Goal: Contribute content: Contribute content

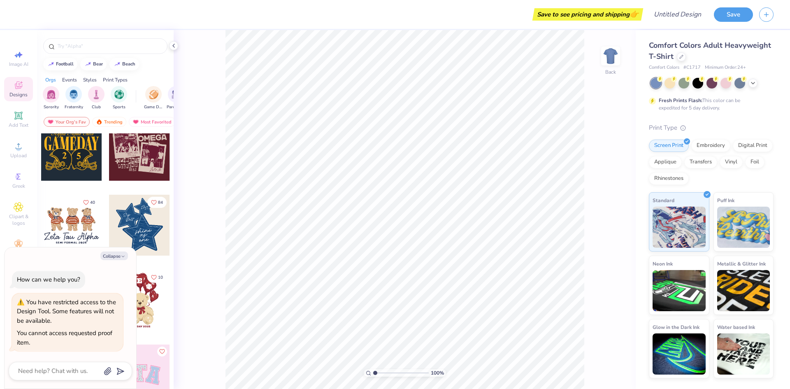
scroll to position [41, 0]
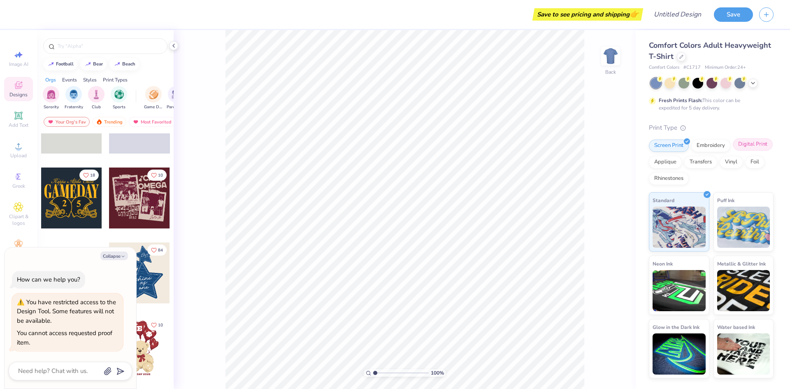
click at [742, 144] on div "Digital Print" at bounding box center [753, 144] width 40 height 12
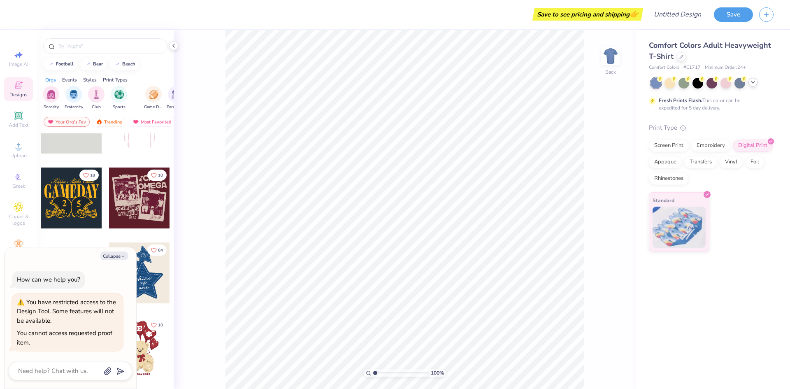
click at [749, 82] on div at bounding box center [712, 83] width 123 height 11
click at [752, 83] on icon at bounding box center [753, 82] width 7 height 7
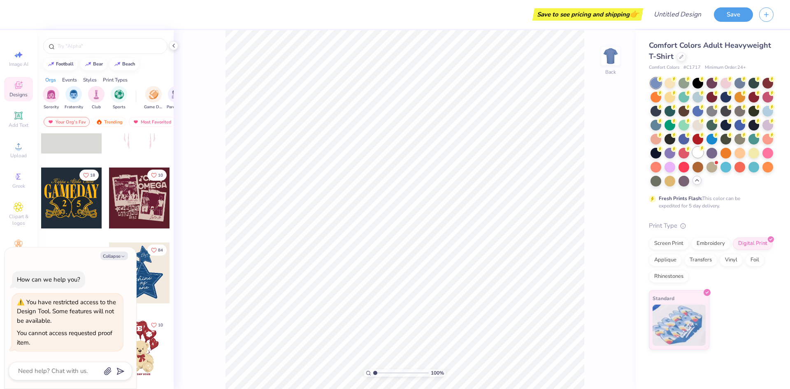
click at [698, 154] on div at bounding box center [698, 152] width 11 height 11
click at [656, 81] on div at bounding box center [656, 83] width 11 height 11
click at [656, 85] on div at bounding box center [656, 83] width 11 height 11
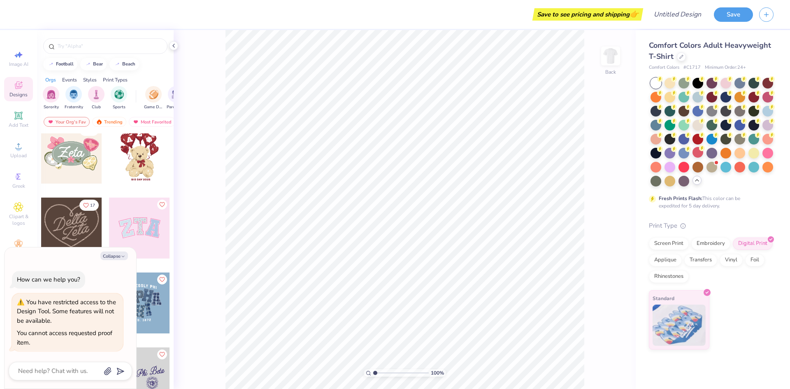
scroll to position [247, 0]
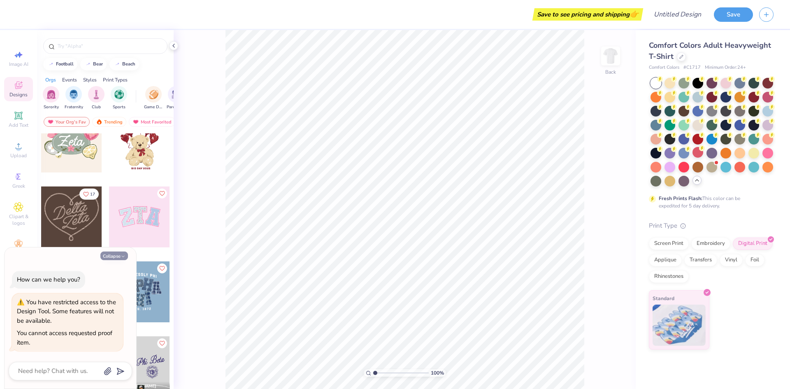
click at [113, 258] on button "Collapse" at bounding box center [114, 255] width 28 height 9
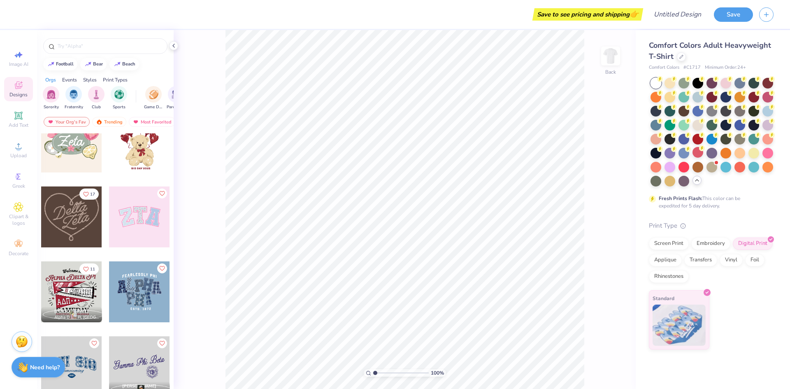
click at [20, 93] on span "Designs" at bounding box center [18, 94] width 18 height 7
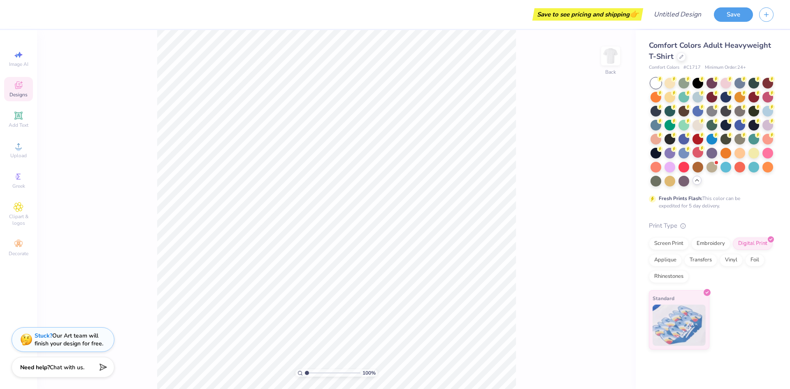
click at [15, 93] on span "Designs" at bounding box center [18, 94] width 18 height 7
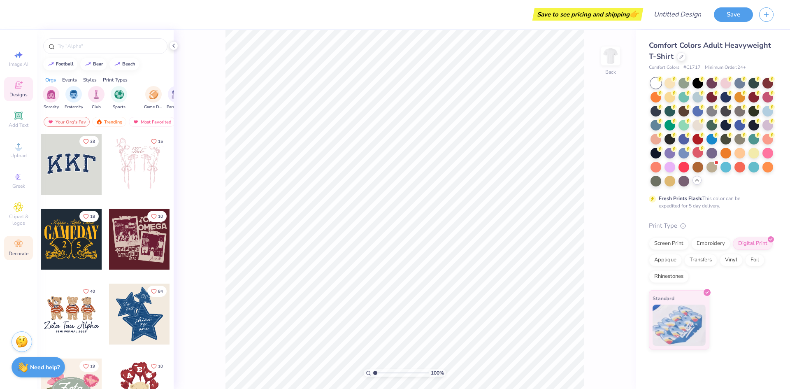
click at [24, 253] on span "Decorate" at bounding box center [19, 253] width 20 height 7
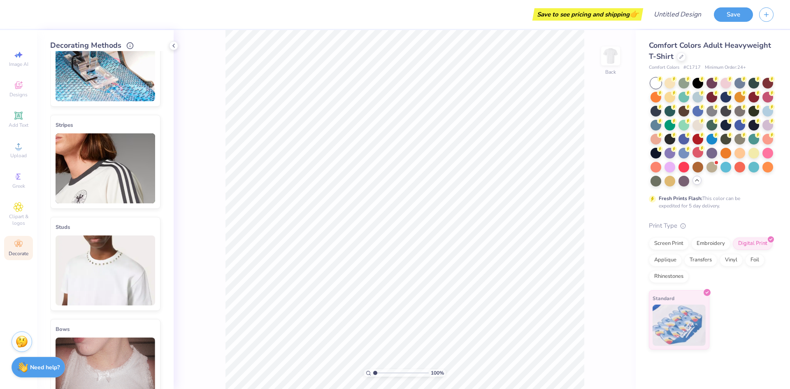
scroll to position [0, 0]
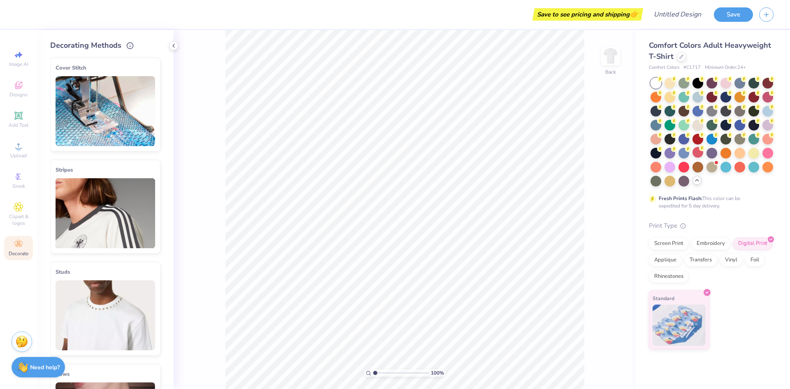
click at [113, 305] on img at bounding box center [106, 315] width 100 height 70
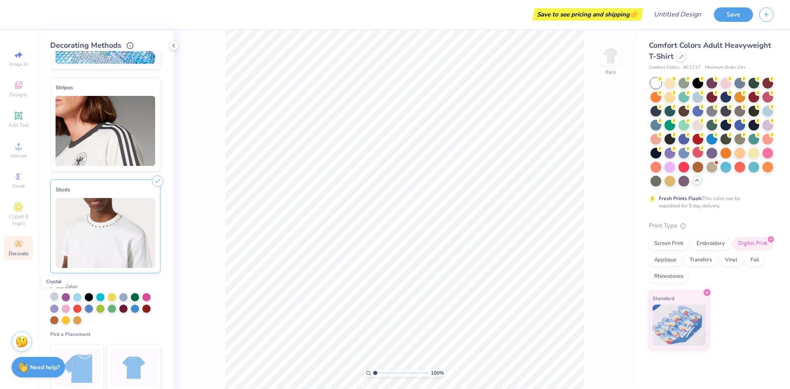
click at [54, 295] on div at bounding box center [54, 296] width 8 height 8
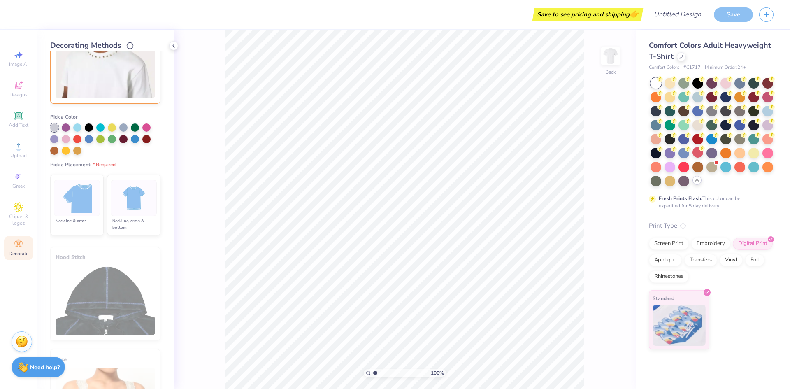
scroll to position [247, 0]
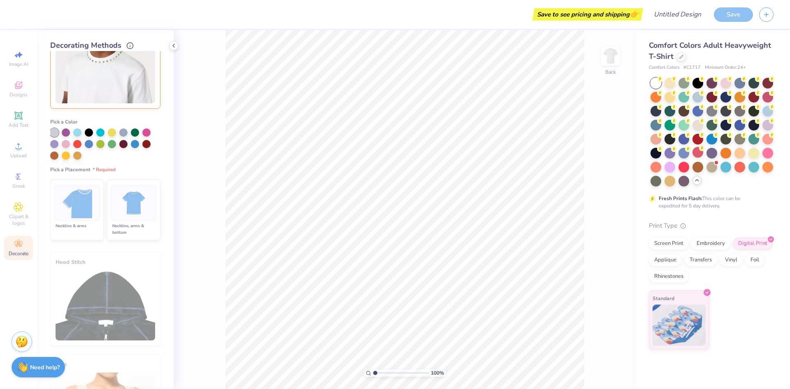
click at [74, 206] on img at bounding box center [77, 203] width 31 height 31
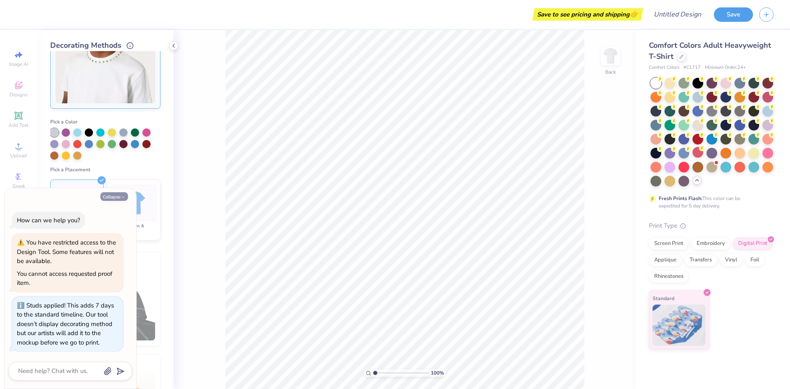
click at [119, 199] on button "Collapse" at bounding box center [114, 196] width 28 height 9
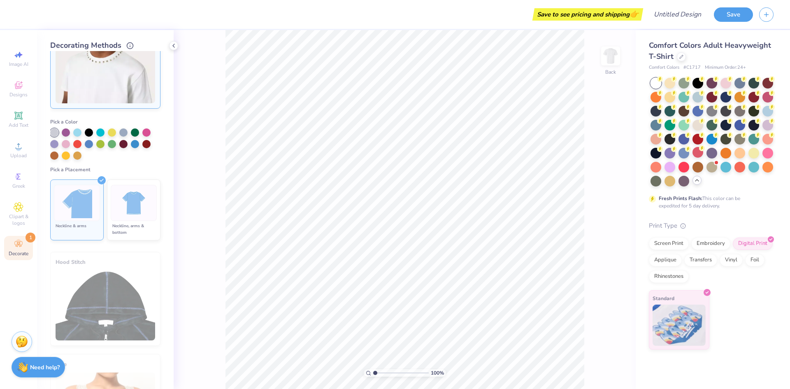
click at [80, 215] on img at bounding box center [77, 203] width 31 height 31
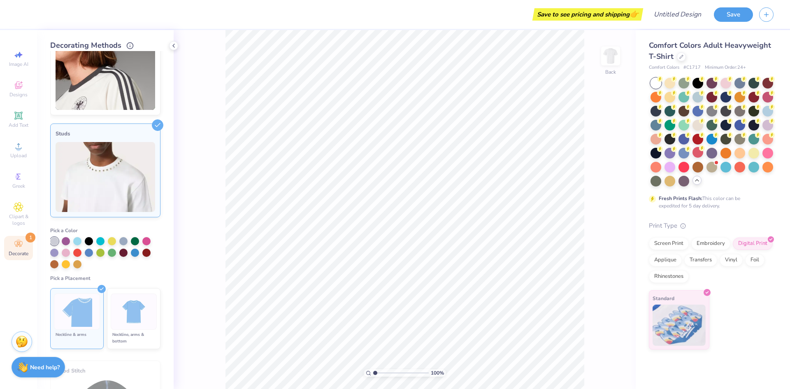
scroll to position [123, 0]
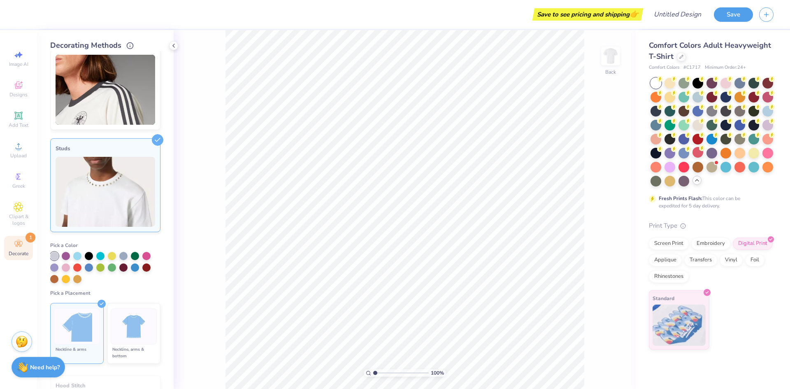
click at [123, 191] on img at bounding box center [106, 192] width 100 height 70
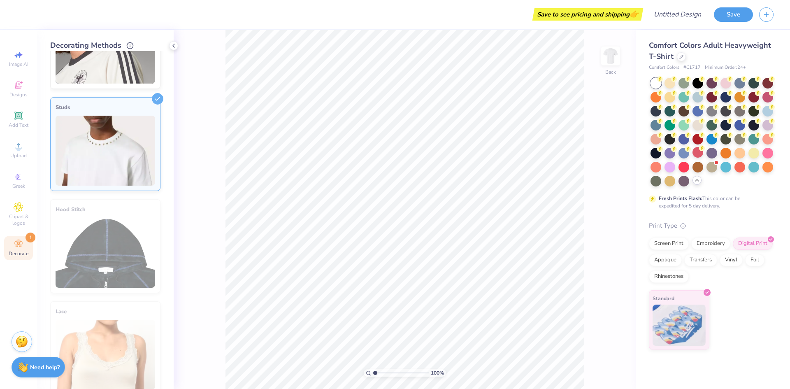
click at [108, 166] on img at bounding box center [106, 151] width 100 height 70
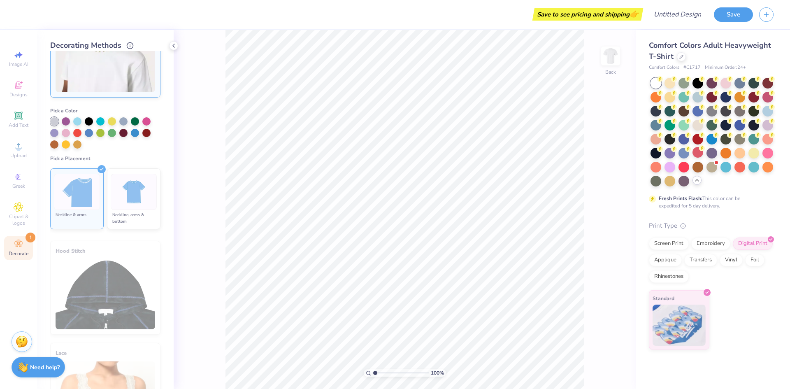
scroll to position [300, 0]
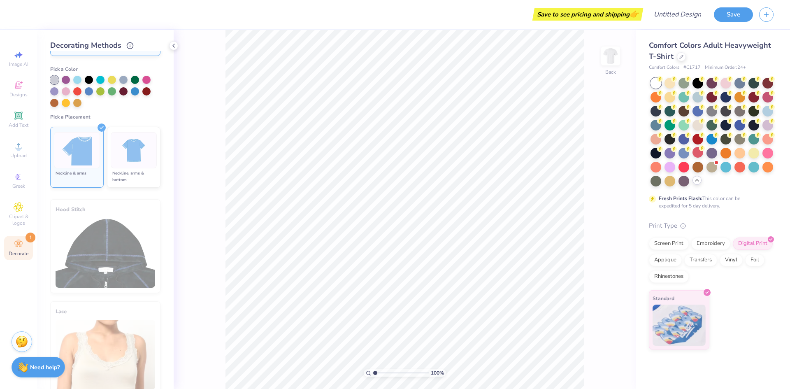
click at [69, 167] on div at bounding box center [77, 150] width 46 height 36
click at [75, 161] on img at bounding box center [77, 150] width 31 height 31
click at [123, 141] on img at bounding box center [134, 150] width 31 height 31
drag, startPoint x: 40, startPoint y: 158, endPoint x: 44, endPoint y: 158, distance: 4.2
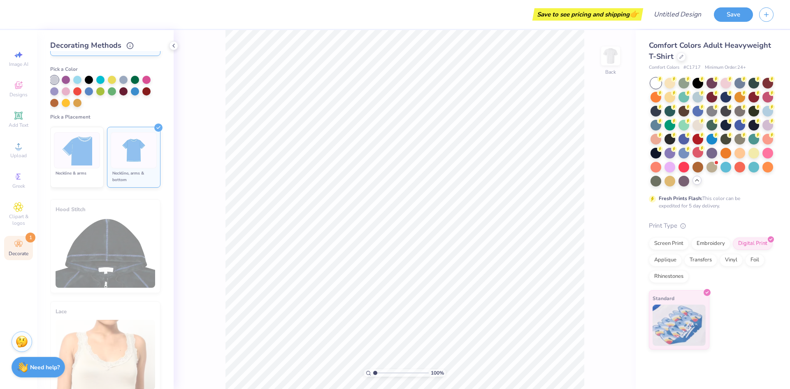
click at [40, 159] on div "Decorating Methods Cover Stitch Pick a Color Pick a Placement Neckline & arms N…" at bounding box center [105, 209] width 137 height 359
click at [77, 147] on img at bounding box center [77, 150] width 31 height 31
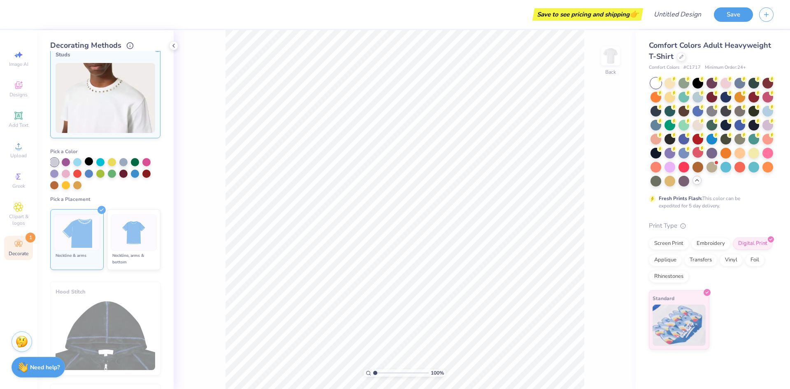
click at [90, 161] on div at bounding box center [89, 161] width 8 height 8
click at [52, 161] on div at bounding box center [54, 161] width 8 height 8
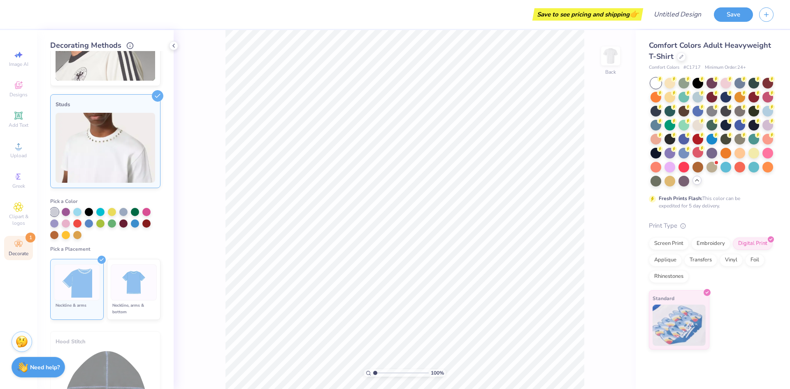
scroll to position [94, 0]
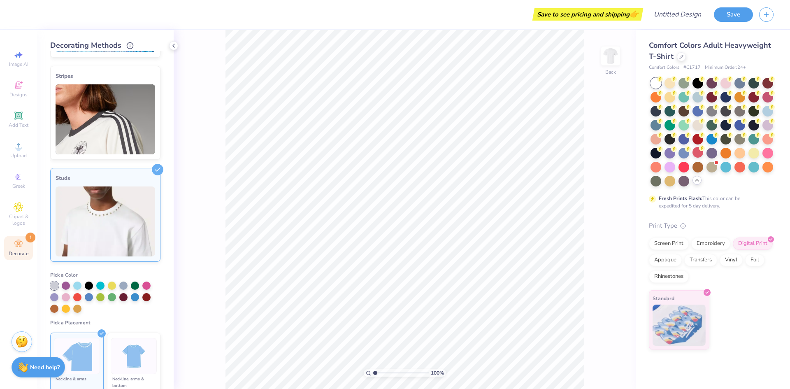
drag, startPoint x: 375, startPoint y: 372, endPoint x: 370, endPoint y: 372, distance: 5.4
click at [373, 372] on input "range" at bounding box center [401, 372] width 56 height 7
click at [82, 200] on img at bounding box center [106, 221] width 100 height 70
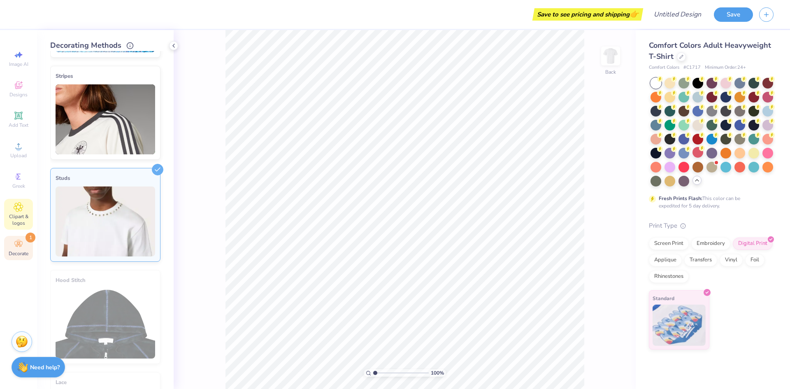
click at [23, 215] on span "Clipart & logos" at bounding box center [18, 219] width 29 height 13
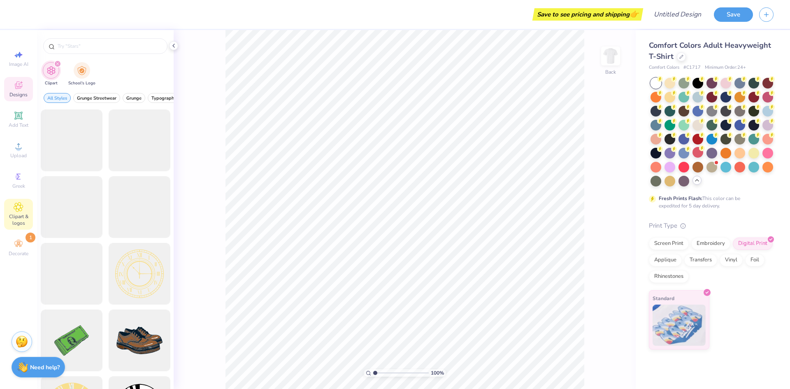
click at [15, 87] on icon at bounding box center [19, 85] width 10 height 10
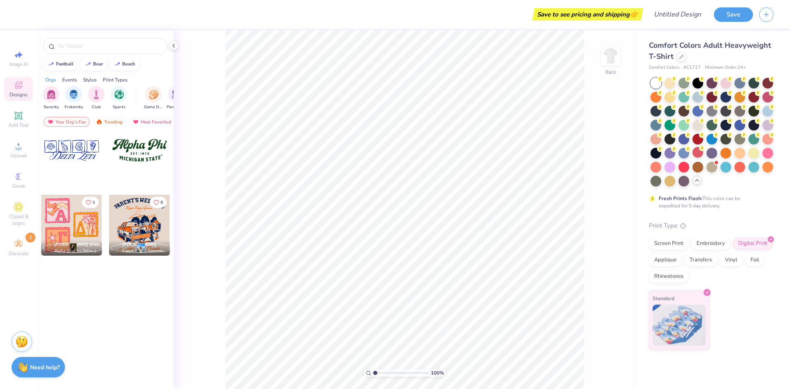
scroll to position [0, 0]
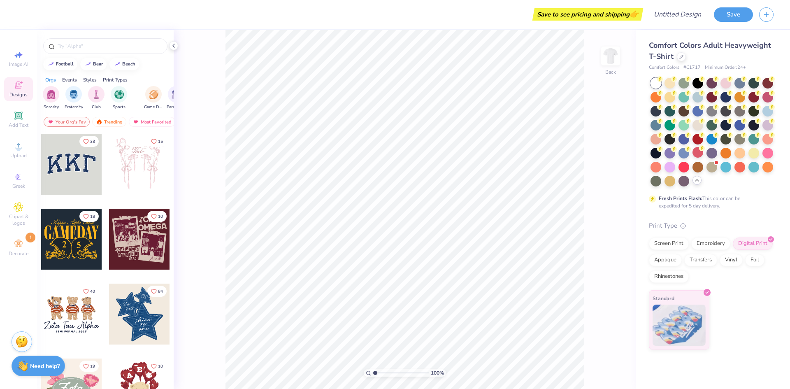
click at [25, 368] on img at bounding box center [22, 366] width 11 height 11
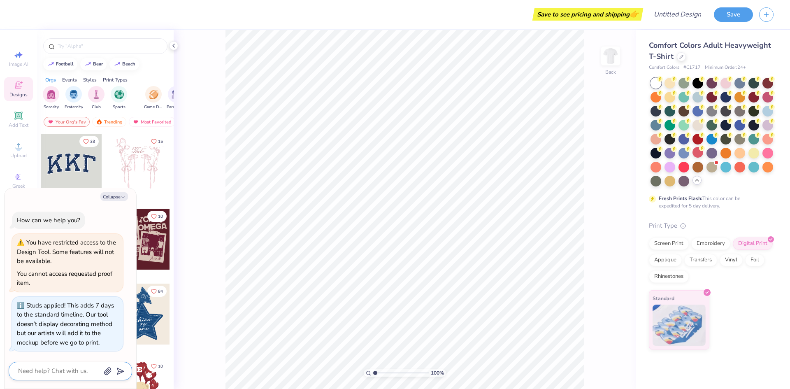
click at [68, 375] on textarea at bounding box center [59, 371] width 84 height 11
drag, startPoint x: 107, startPoint y: 373, endPoint x: 97, endPoint y: 374, distance: 9.5
click at [97, 374] on div at bounding box center [70, 371] width 123 height 19
click at [60, 373] on textarea at bounding box center [59, 371] width 84 height 11
type textarea "x"
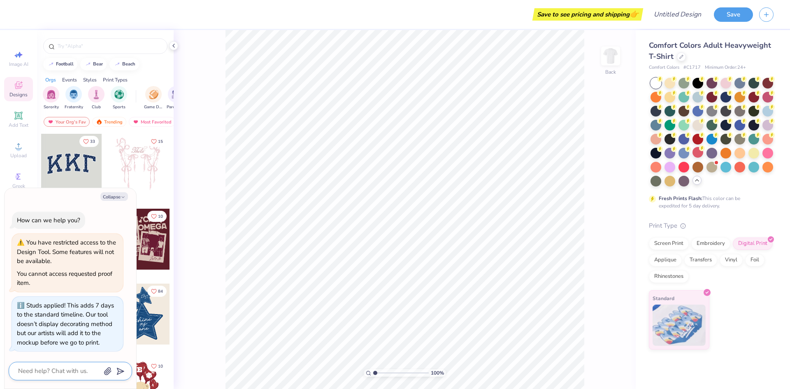
type textarea "H"
type textarea "x"
type textarea "HO"
type textarea "x"
type textarea "HOW"
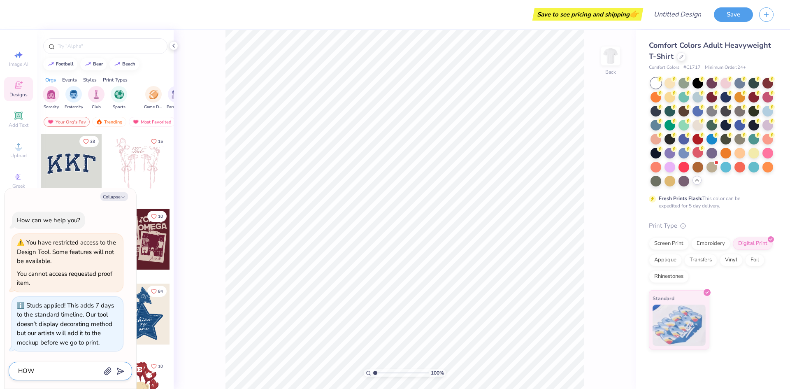
type textarea "x"
type textarea "HOW"
type textarea "x"
type textarea "HOW D"
type textarea "x"
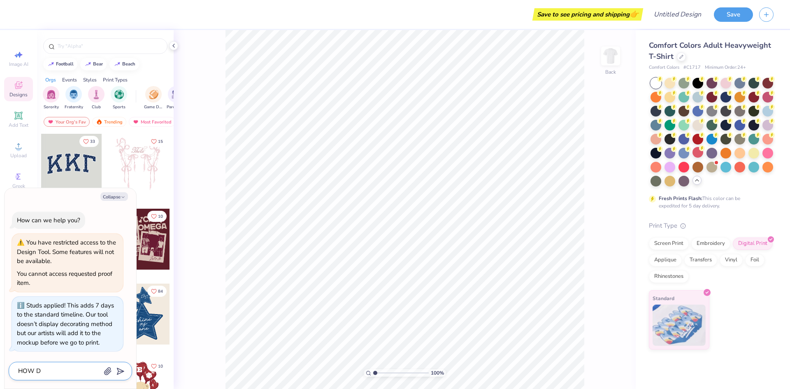
type textarea "HOW DO"
type textarea "x"
type textarea "HOW DO"
type textarea "x"
type textarea "HOW DO"
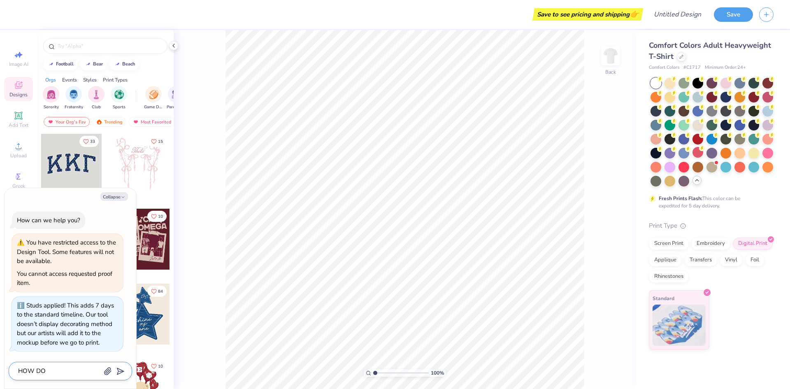
type textarea "x"
type textarea "HOW D"
type textarea "x"
type textarea "HOW"
type textarea "x"
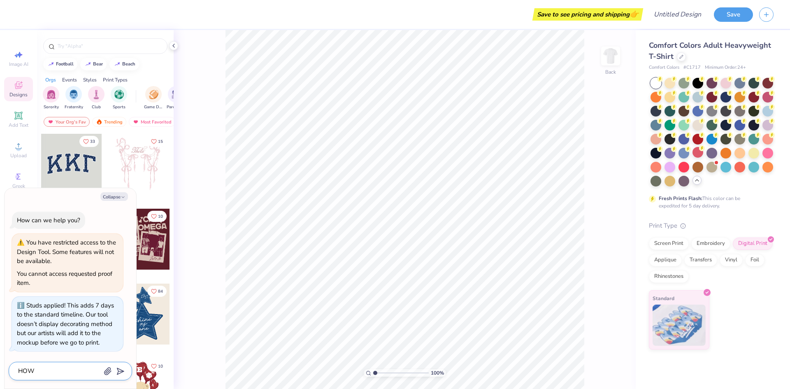
type textarea "HOW"
type textarea "x"
type textarea "HO"
type textarea "x"
type textarea "H"
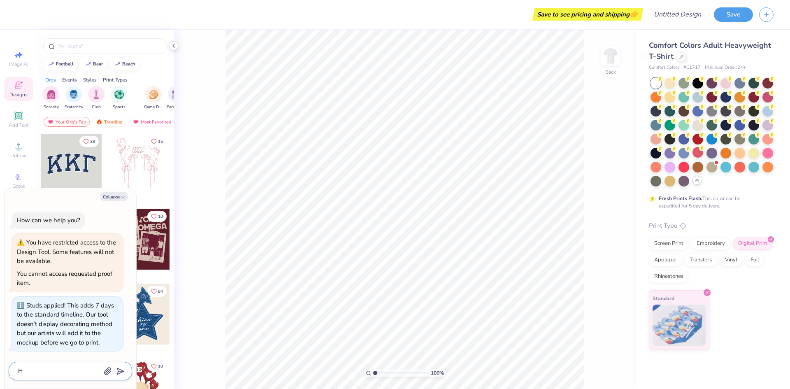
type textarea "x"
type textarea "h"
type textarea "x"
type textarea "hi"
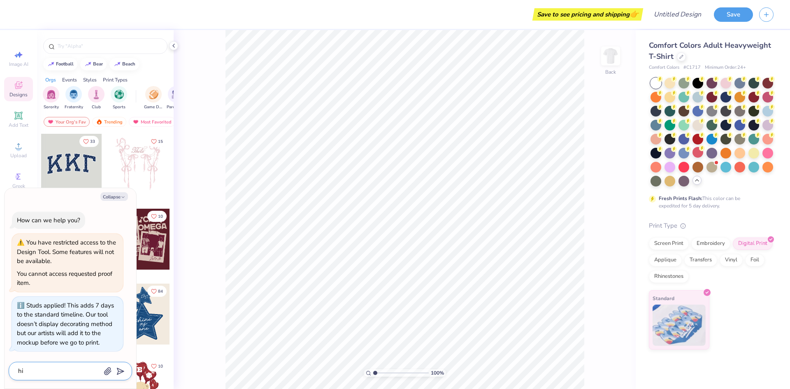
type textarea "x"
type textarea "h"
type textarea "x"
type textarea "h"
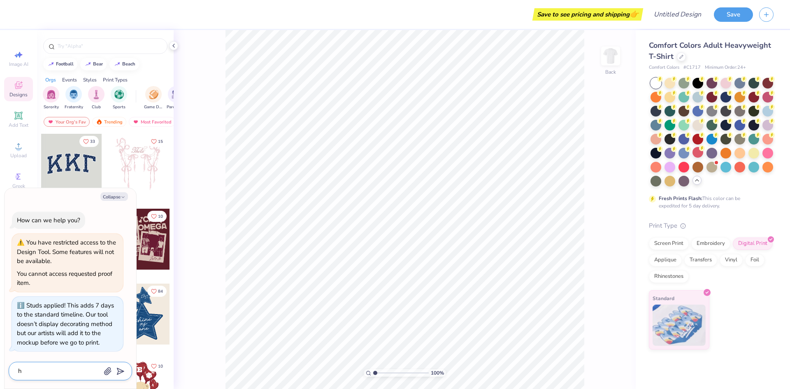
type textarea "x"
type textarea "ho"
type textarea "x"
type textarea "hoe"
type textarea "x"
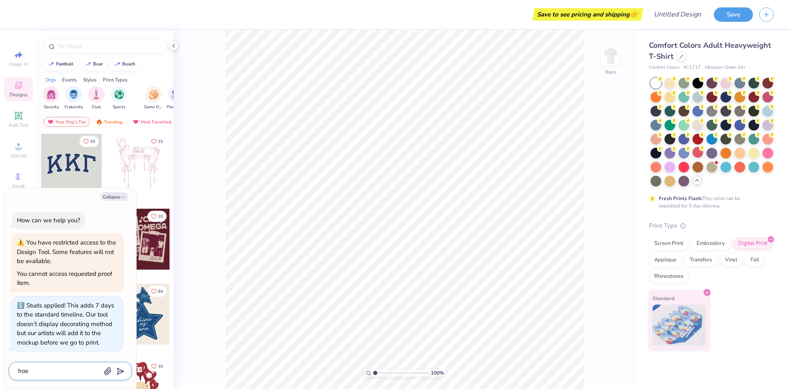
type textarea "hoe"
type textarea "x"
type textarea "hoe"
type textarea "x"
type textarea "ho"
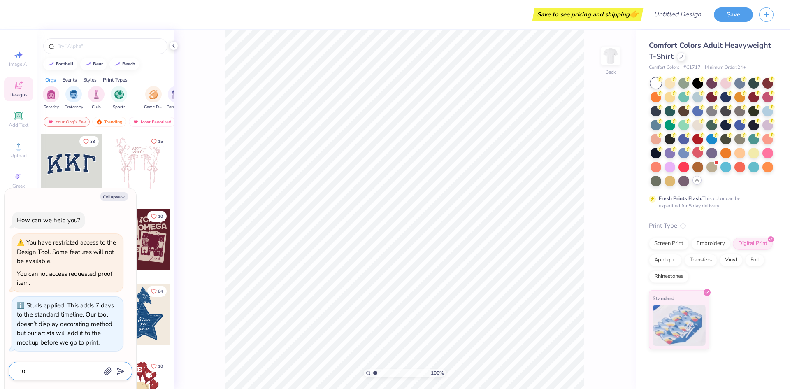
type textarea "x"
type textarea "how"
type textarea "x"
type textarea "how"
type textarea "x"
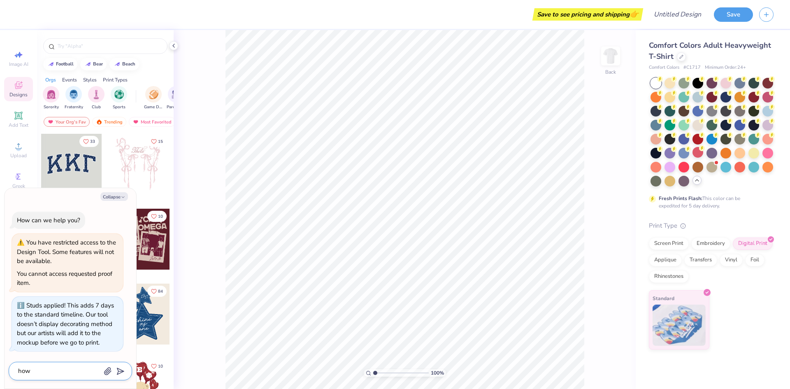
type textarea "how d"
type textarea "x"
type textarea "how do"
type textarea "x"
type textarea "how do"
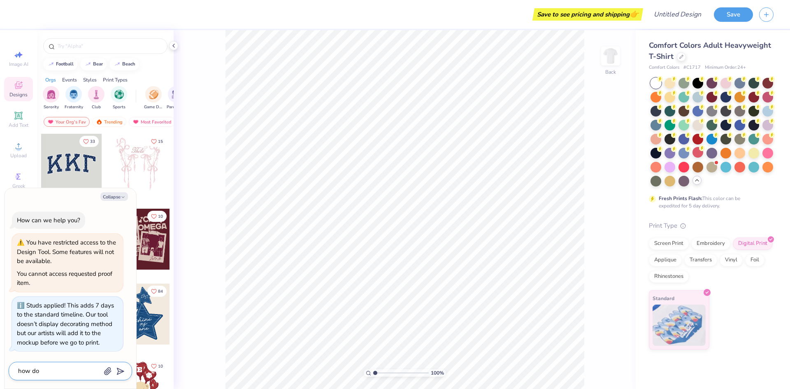
type textarea "x"
type textarea "how do i"
type textarea "x"
type textarea "how do i"
type textarea "x"
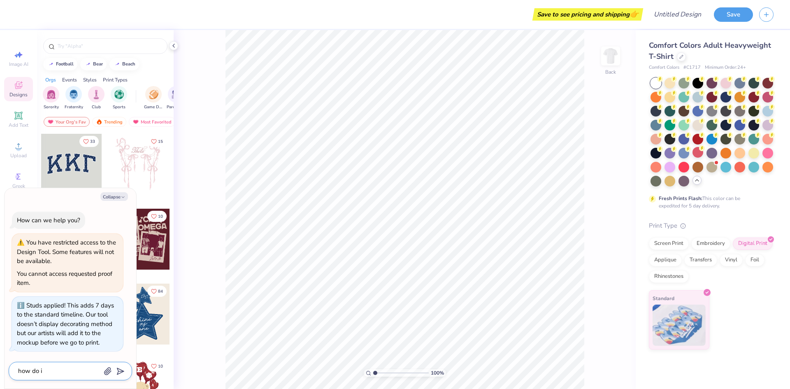
type textarea "how do i a"
type textarea "x"
type textarea "how do i ad"
type textarea "x"
type textarea "how do i add"
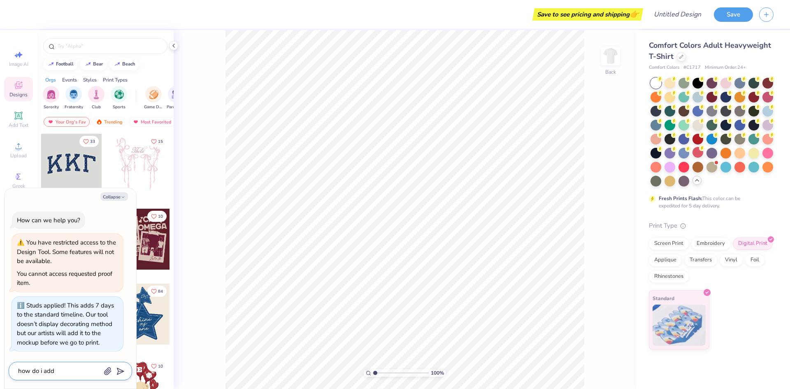
type textarea "x"
type textarea "how do i add"
type textarea "x"
type textarea "how do i add m"
type textarea "x"
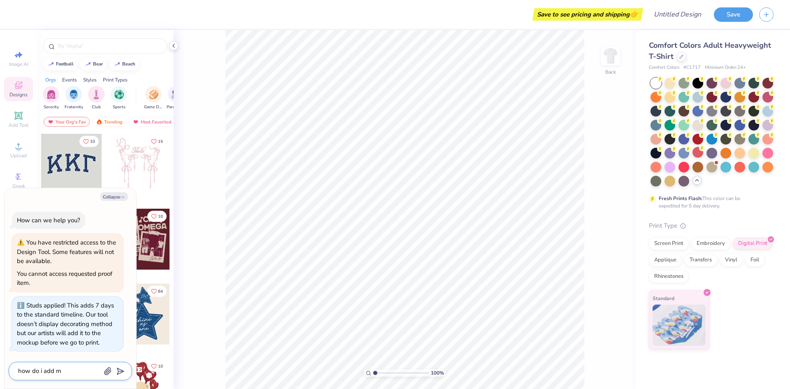
type textarea "how do i add my"
type textarea "x"
type textarea "how do i add my"
type textarea "x"
type textarea "how do i add my o"
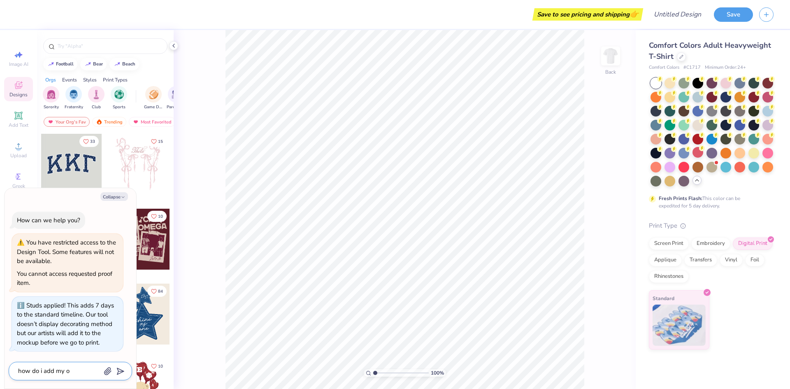
type textarea "x"
type textarea "how do i add my ow"
type textarea "x"
type textarea "how do i add my own"
type textarea "x"
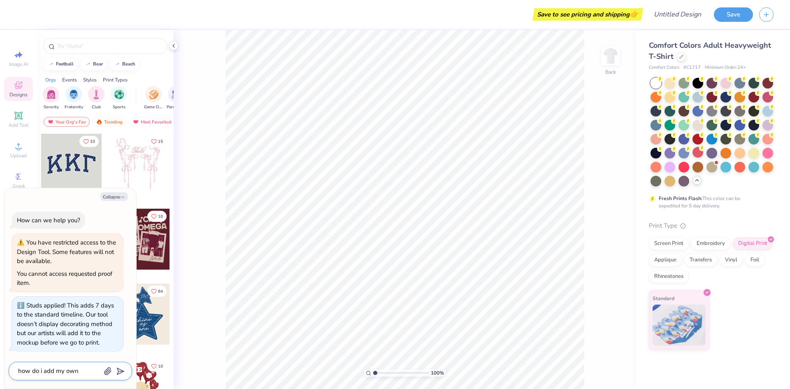
type textarea "how do i add my own"
type textarea "x"
type textarea "how do i add my own i"
type textarea "x"
type textarea "how do i add my own im"
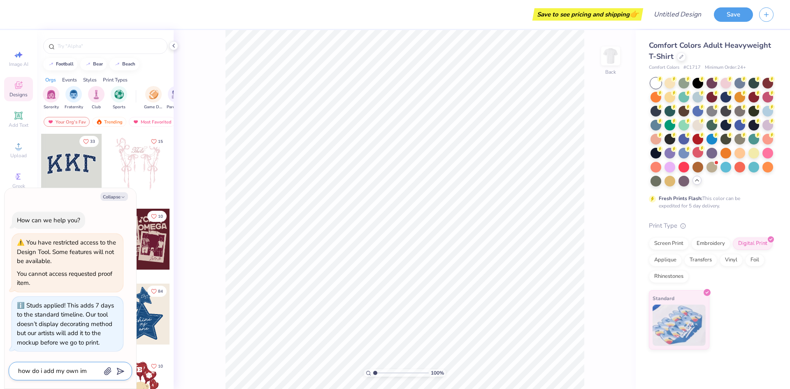
type textarea "x"
type textarea "how do i add my own ima"
type textarea "x"
type textarea "how do i add my own imag"
type textarea "x"
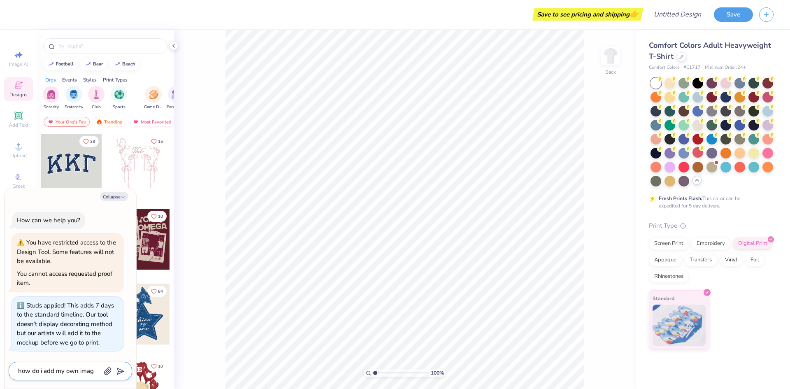
type textarea "how do i add my own image"
type textarea "x"
type textarea "how do i add my own images"
type textarea "x"
type textarea "how do i add my own images"
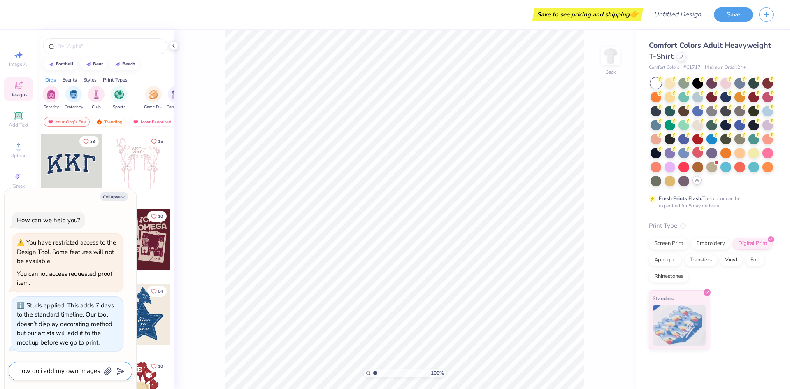
type textarea "x"
type textarea "how do i add my own images t"
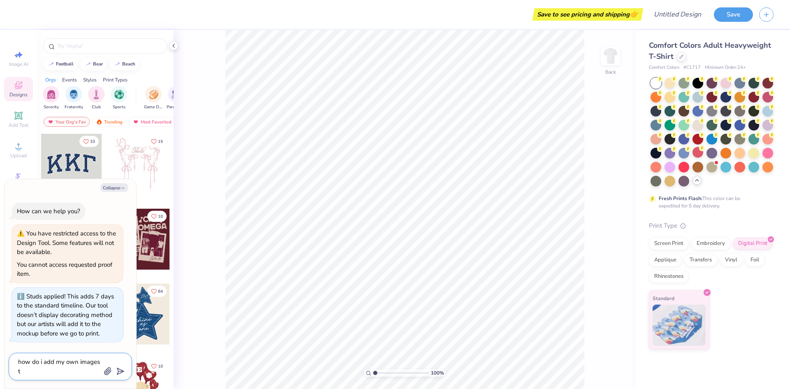
type textarea "x"
type textarea "how do i add my own images to"
type textarea "x"
type textarea "how do i add my own images to"
type textarea "x"
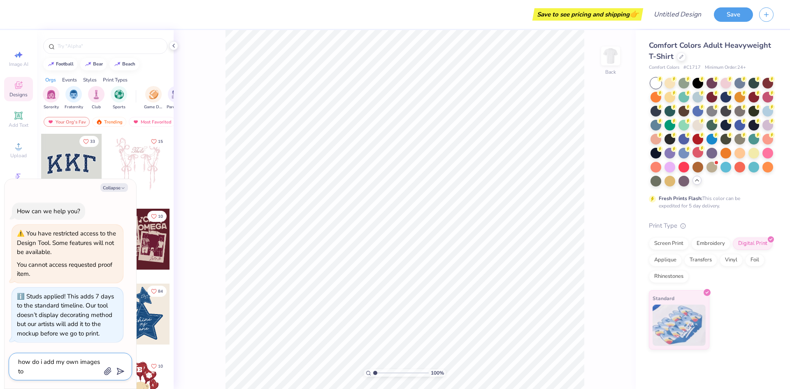
type textarea "how do i add my own images to a"
type textarea "x"
type textarea "how do i add my own images to a"
type textarea "x"
type textarea "how do i add my own images to a s"
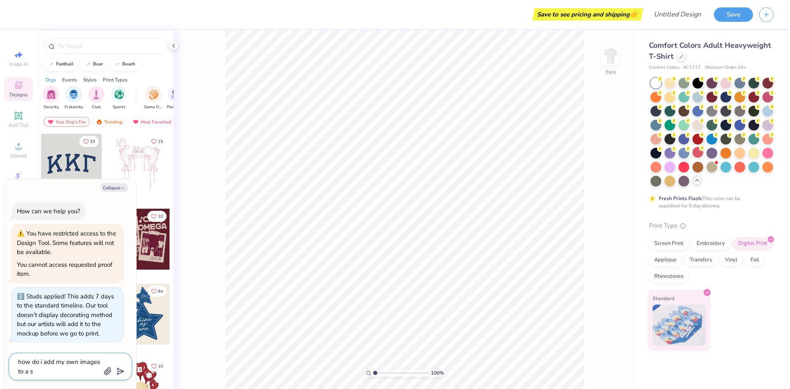
type textarea "x"
type textarea "how do i add my own images to a sh"
type textarea "x"
type textarea "how do i add my own images to a shi"
type textarea "x"
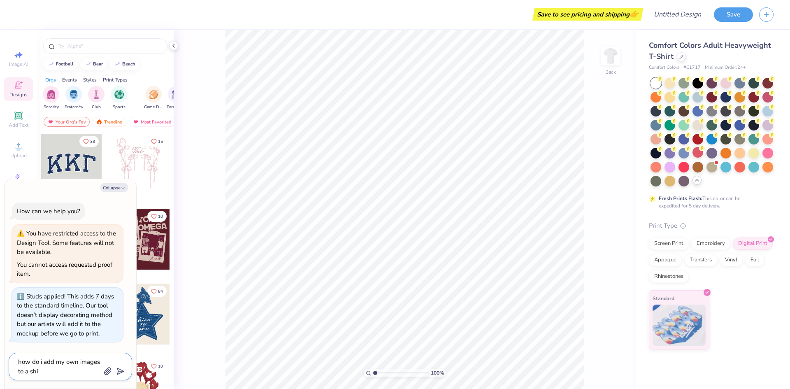
type textarea "how do i add my own images to a shir"
type textarea "x"
type textarea "how do i add my own images to a shirt"
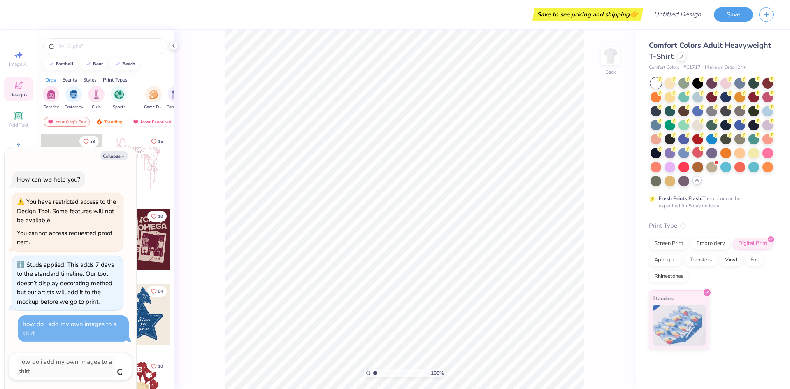
type textarea "x"
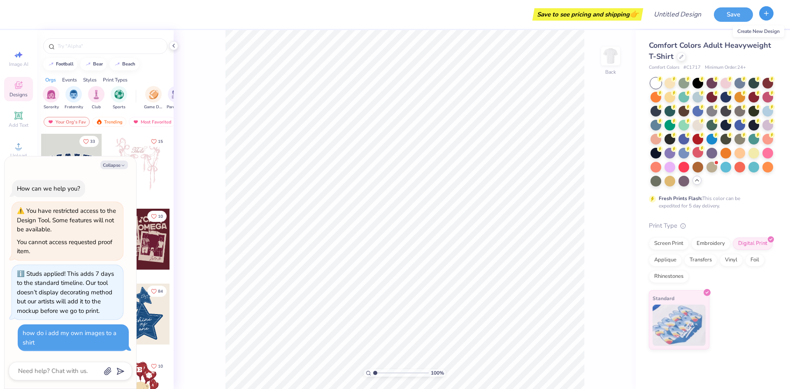
click at [769, 19] on button "button" at bounding box center [766, 13] width 14 height 14
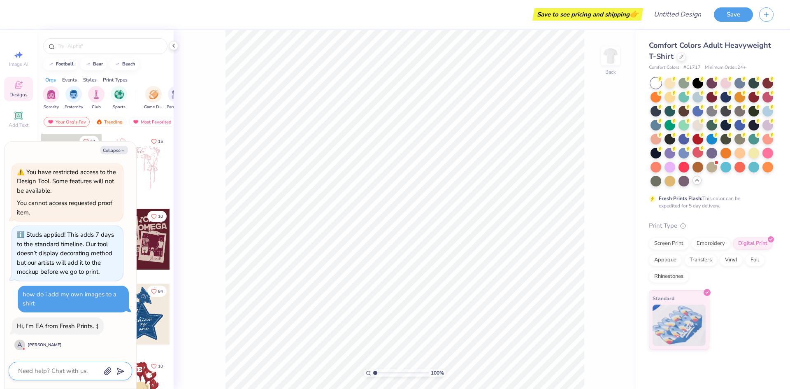
click at [54, 370] on textarea at bounding box center [59, 371] width 84 height 11
type textarea "x"
type textarea "h"
type textarea "x"
type textarea "hi"
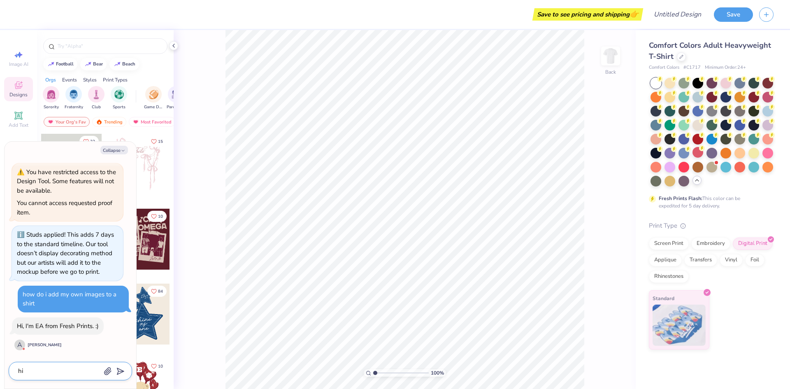
type textarea "x"
type textarea "hi!"
type textarea "x"
type textarea "hi!"
type textarea "x"
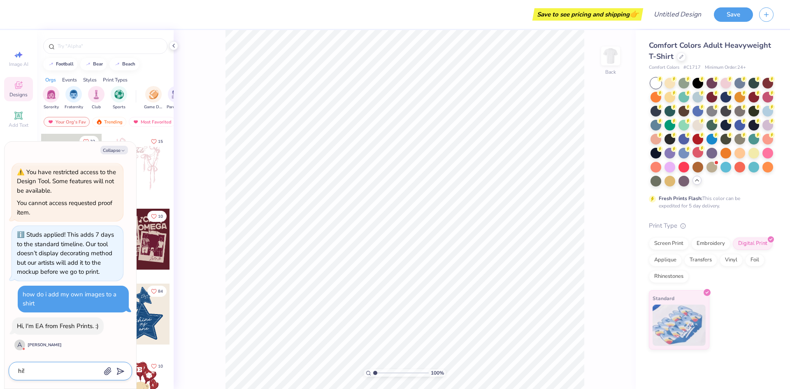
type textarea "hi! d"
type textarea "x"
type textarea "hi!"
type textarea "x"
type textarea "hi! h"
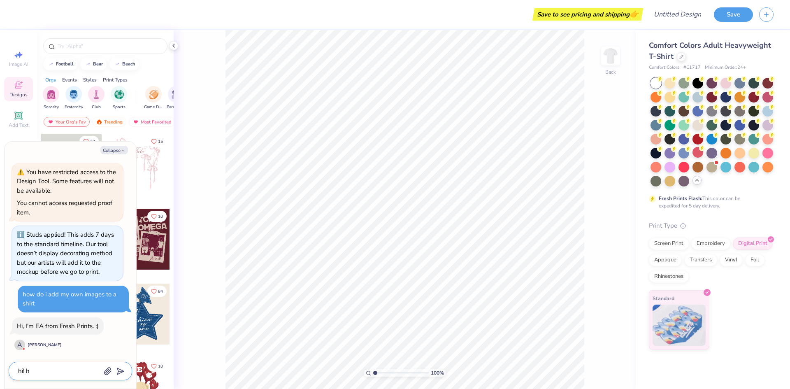
type textarea "x"
type textarea "hi! ho"
type textarea "x"
type textarea "hi! how"
type textarea "x"
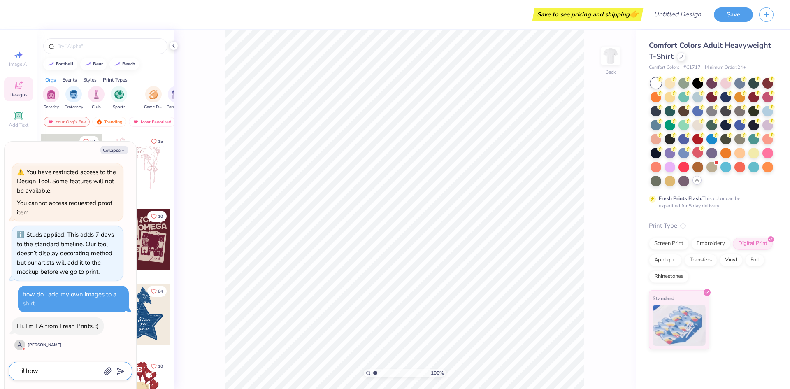
type textarea "hi! how"
type textarea "x"
type textarea "hi! how o"
type textarea "x"
type textarea "hi! how"
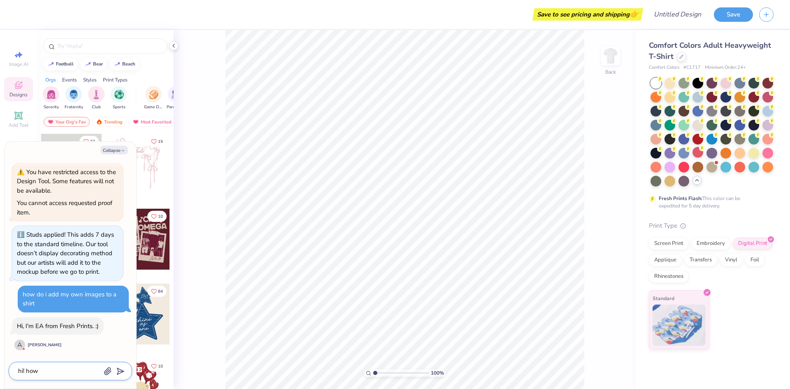
type textarea "x"
type textarea "hi! how d"
type textarea "x"
type textarea "hi! how do"
type textarea "x"
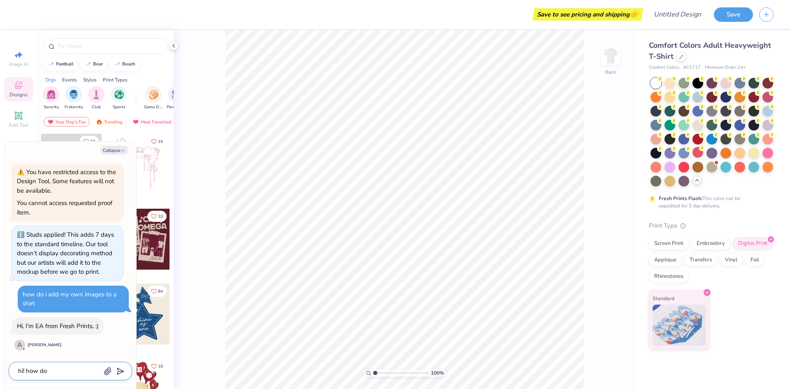
type textarea "hi! how do"
type textarea "x"
type textarea "hi! how do i"
type textarea "x"
type textarea "hi! how do i"
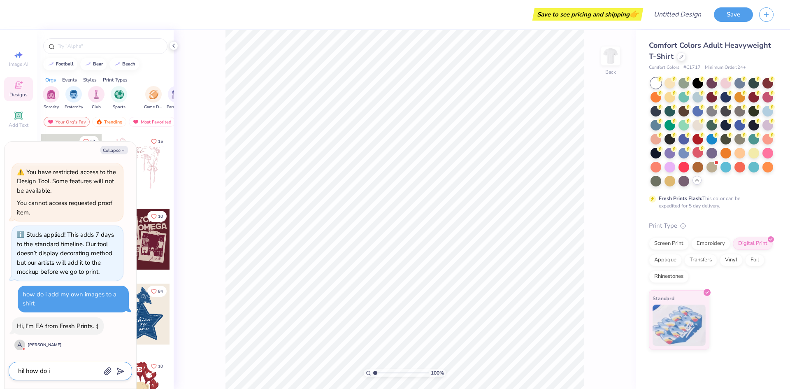
type textarea "x"
type textarea "hi! how do i a"
type textarea "x"
type textarea "hi! how do i ad"
type textarea "x"
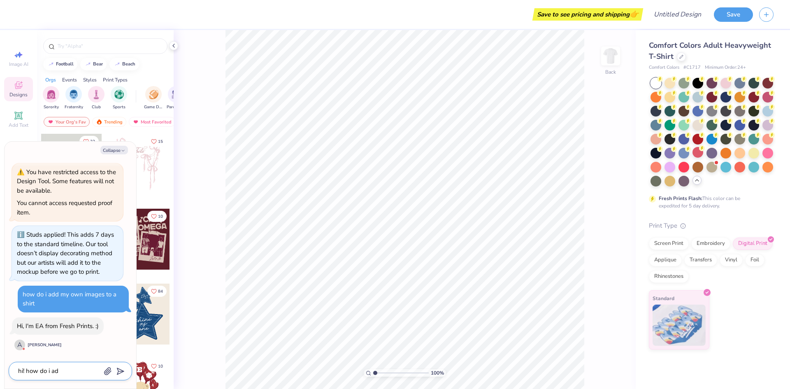
type textarea "hi! how do i add"
type textarea "x"
type textarea "hi! how do i add"
type textarea "x"
type textarea "hi! how do i add m"
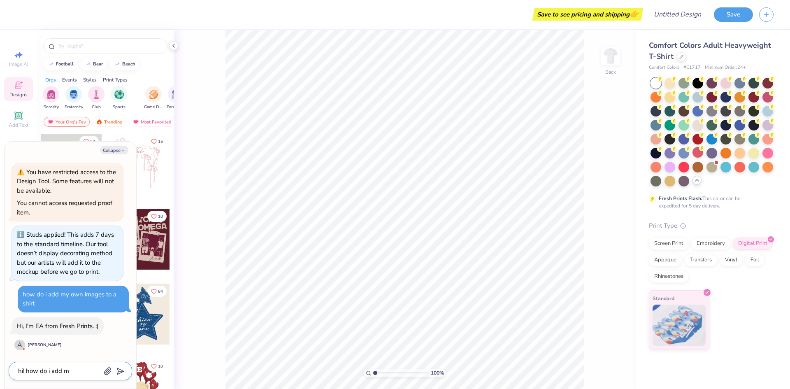
type textarea "x"
type textarea "hi! how do i add my"
type textarea "x"
type textarea "hi! how do i add my"
type textarea "x"
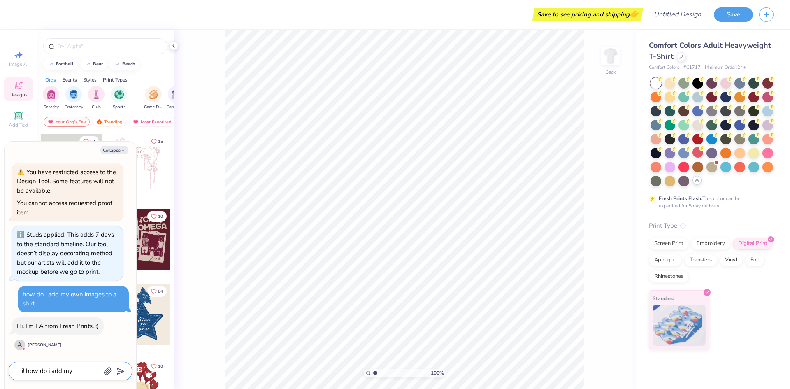
type textarea "hi! how do i add my o"
type textarea "x"
type textarea "hi! how do i add my ow"
type textarea "x"
type textarea "hi! how do i add my own"
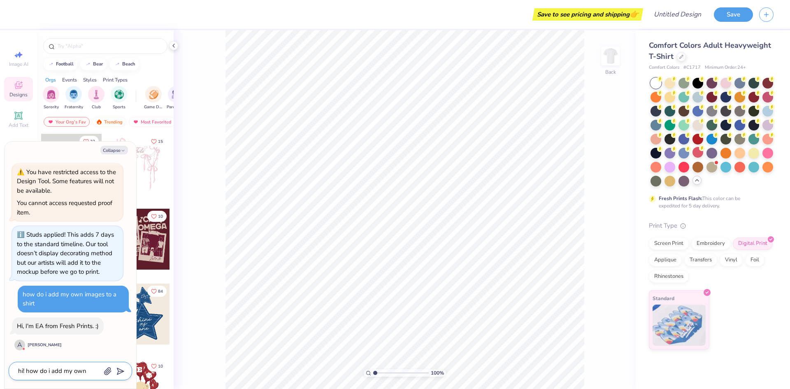
type textarea "x"
type textarea "hi! how do i add my own"
type textarea "x"
type textarea "hi! how do i add my own i"
type textarea "x"
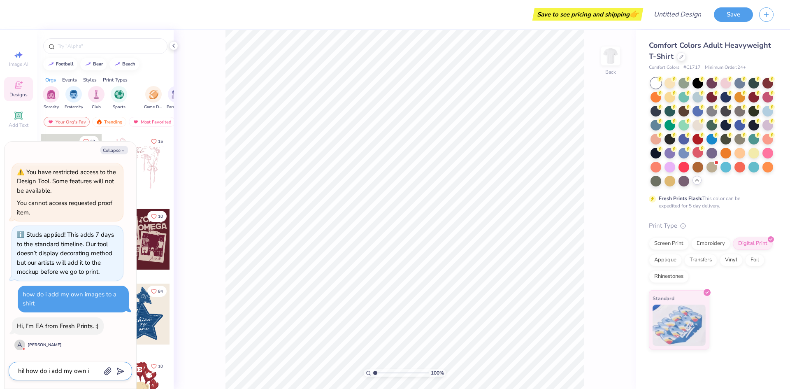
type textarea "hi! how do i add my own im"
type textarea "x"
type textarea "hi! how do i add my own ima"
type textarea "x"
type textarea "hi! how do i add my own imag"
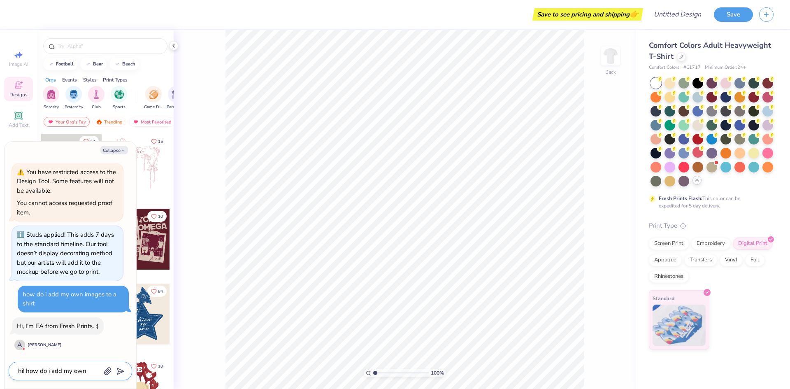
type textarea "x"
type textarea "hi! how do i add my own image"
type textarea "x"
type textarea "hi! how do i add my own image"
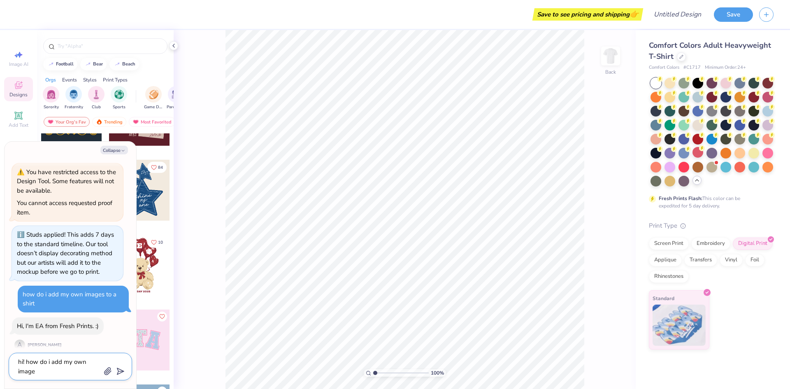
scroll to position [165, 0]
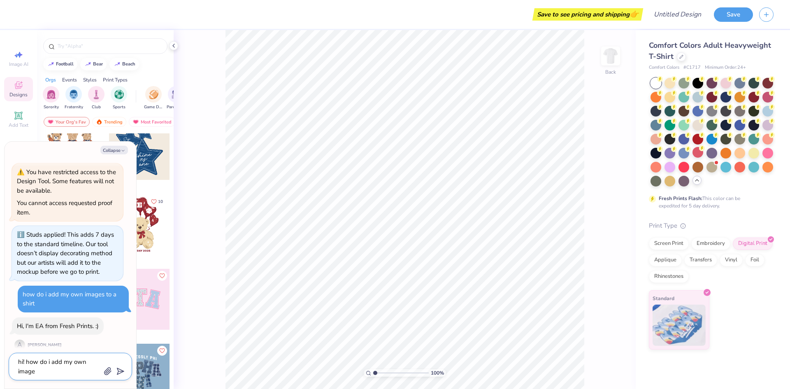
type textarea "x"
type textarea "hi! how do i add my own image t"
type textarea "x"
type textarea "hi! how do i add my own image to"
type textarea "x"
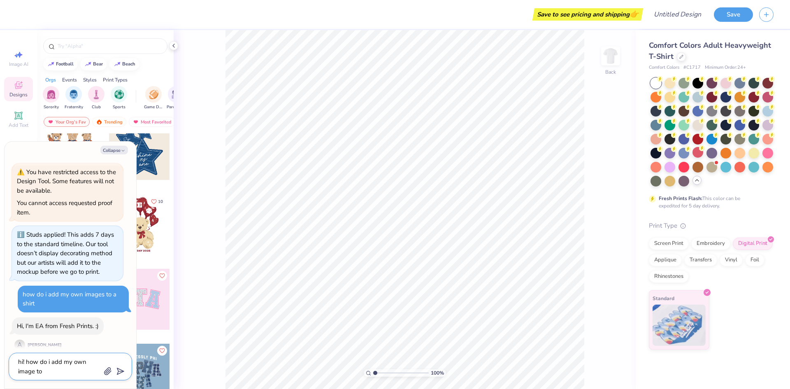
type textarea "hi! how do i add my own image to"
type textarea "x"
type textarea "hi! how do i add my own image to m"
type textarea "x"
type textarea "hi! how do i add my own image to me"
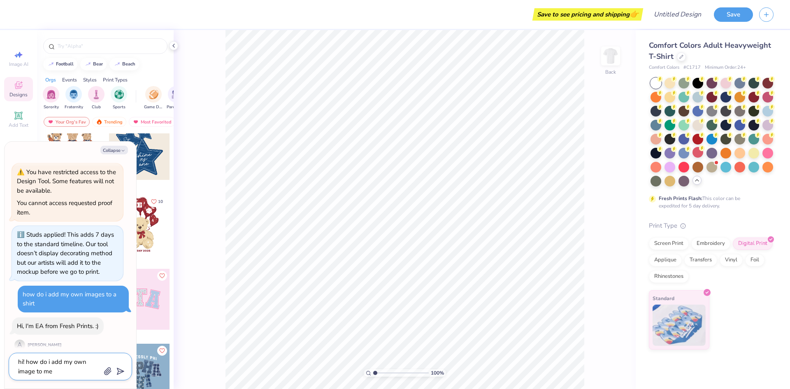
type textarea "x"
type textarea "hi! how do i add my own image to mer"
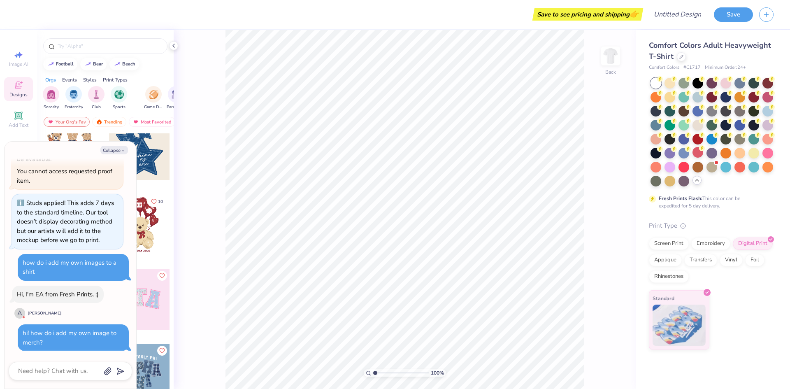
scroll to position [56, 0]
click at [101, 155] on div "Collapse How can we help you? You have restricted access to the Design Tool. So…" at bounding box center [71, 265] width 132 height 247
click at [112, 149] on button "Collapse" at bounding box center [114, 150] width 28 height 9
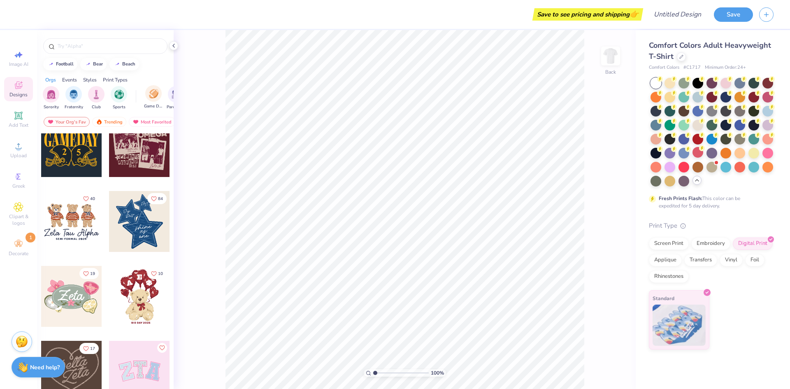
scroll to position [82, 0]
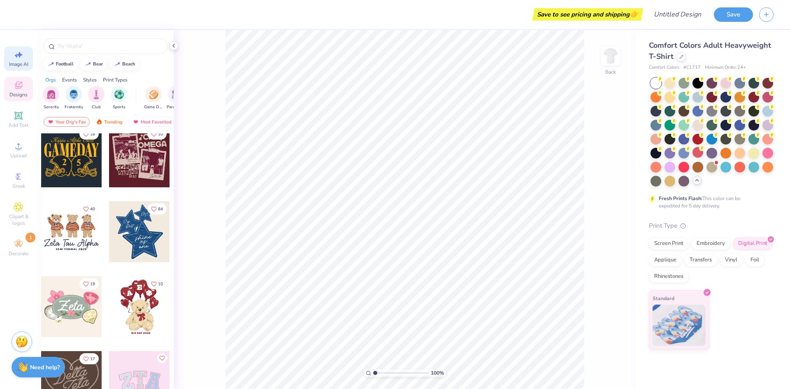
click at [21, 61] on span "Image AI" at bounding box center [18, 64] width 19 height 7
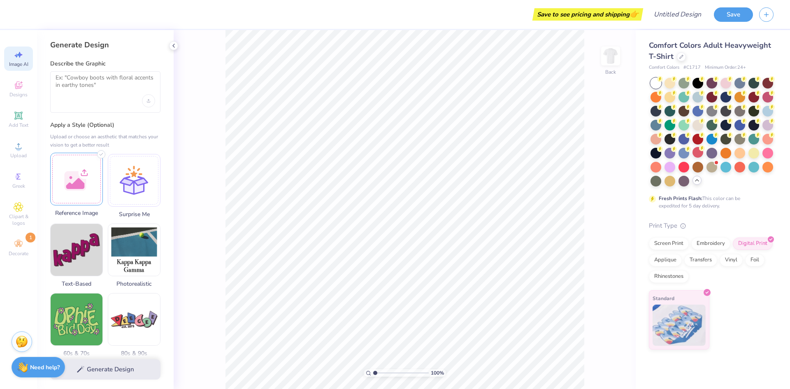
click at [93, 183] on div at bounding box center [76, 179] width 53 height 53
click at [12, 92] on span "Designs" at bounding box center [18, 94] width 18 height 7
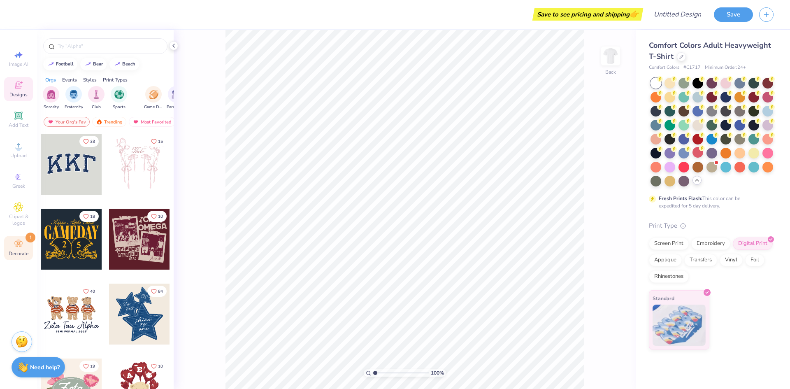
click at [20, 244] on icon at bounding box center [18, 244] width 8 height 6
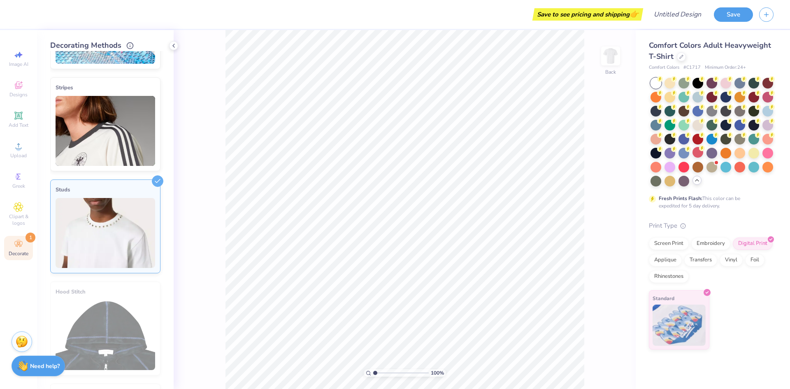
click at [56, 372] on div "Need help? Chat with us." at bounding box center [39, 366] width 54 height 21
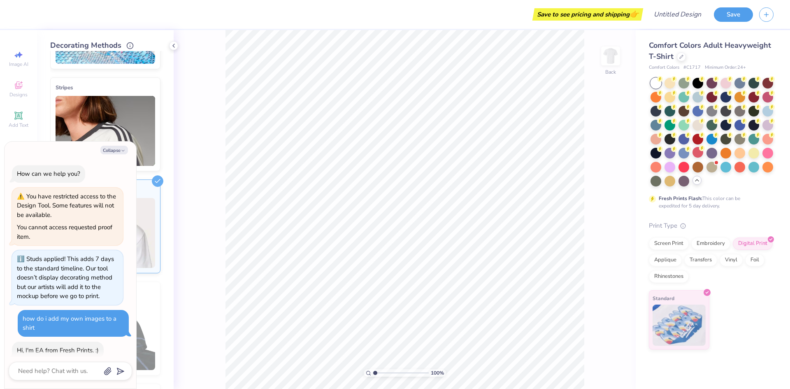
scroll to position [104, 0]
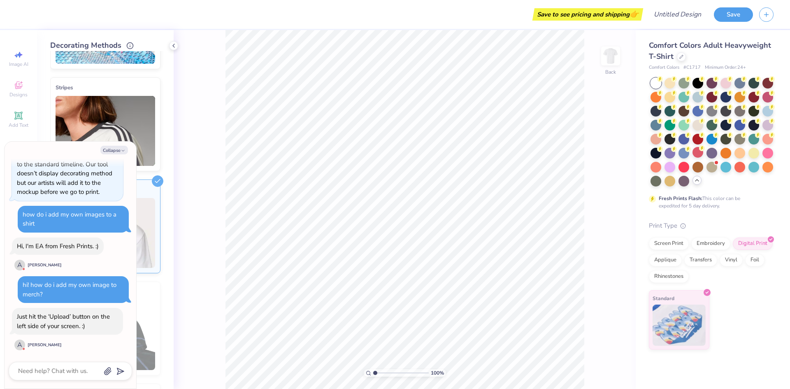
click at [208, 317] on div "100 % Back" at bounding box center [405, 209] width 462 height 359
click at [121, 153] on icon "button" at bounding box center [123, 150] width 5 height 5
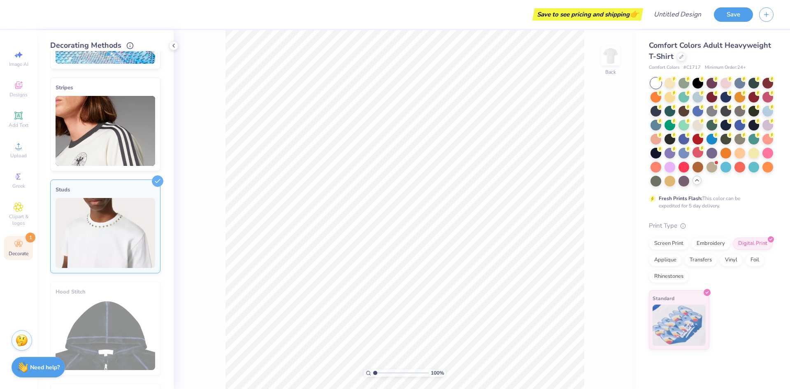
click at [23, 340] on img at bounding box center [22, 340] width 12 height 12
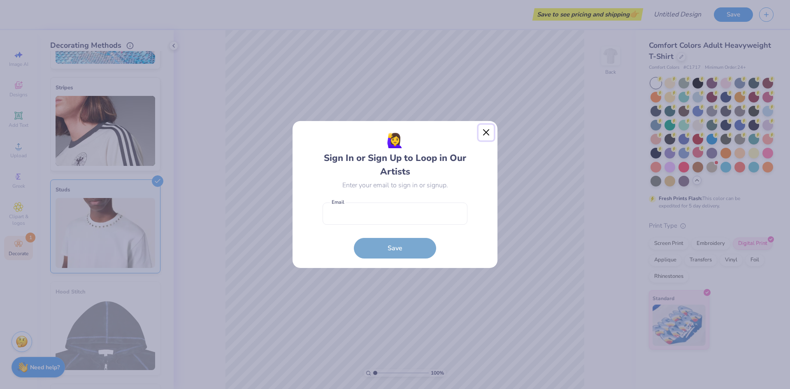
click at [487, 133] on button "Close" at bounding box center [487, 133] width 16 height 16
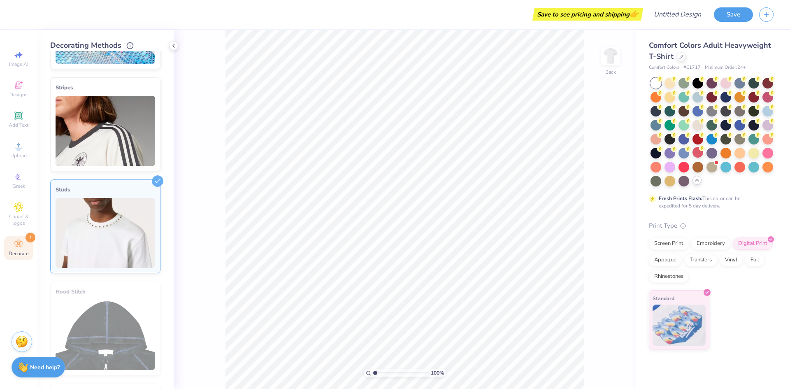
click at [173, 46] on icon at bounding box center [173, 45] width 7 height 7
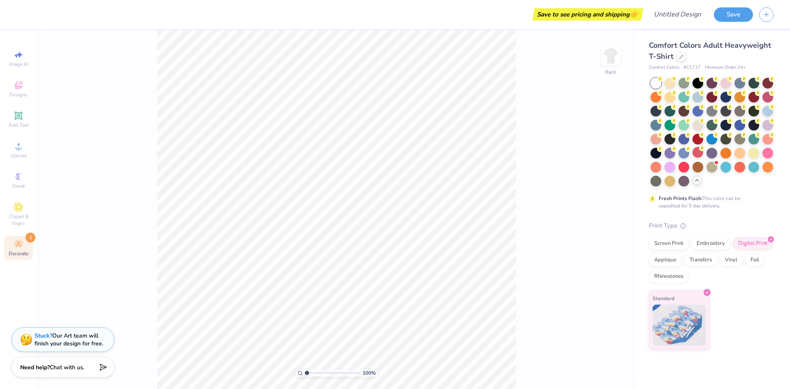
click at [0, 10] on div at bounding box center [8, 14] width 16 height 29
click at [96, 368] on div "Need help? Chat with us." at bounding box center [63, 366] width 103 height 21
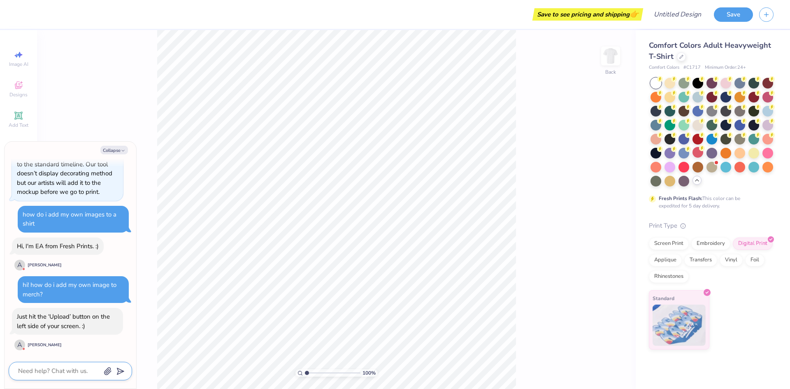
click at [69, 372] on textarea at bounding box center [59, 371] width 84 height 11
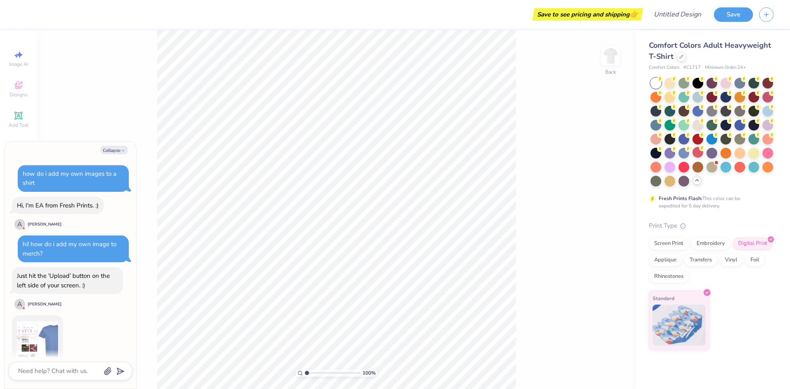
scroll to position [207, 0]
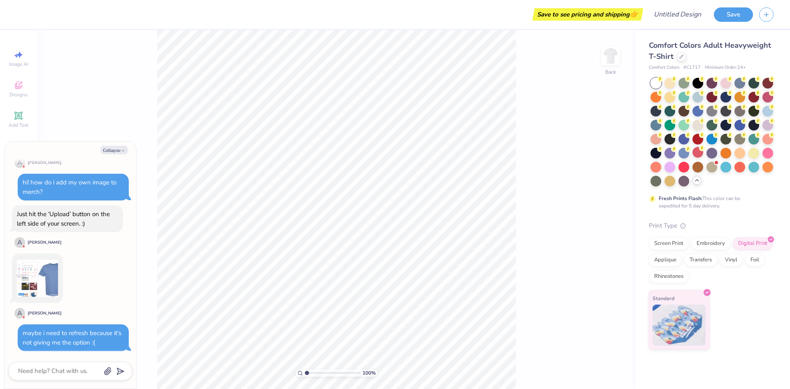
click at [9, 271] on div "How can we help you? You have restricted access to the Design Tool. Some featur…" at bounding box center [70, 155] width 123 height 406
click at [40, 282] on img at bounding box center [37, 278] width 41 height 41
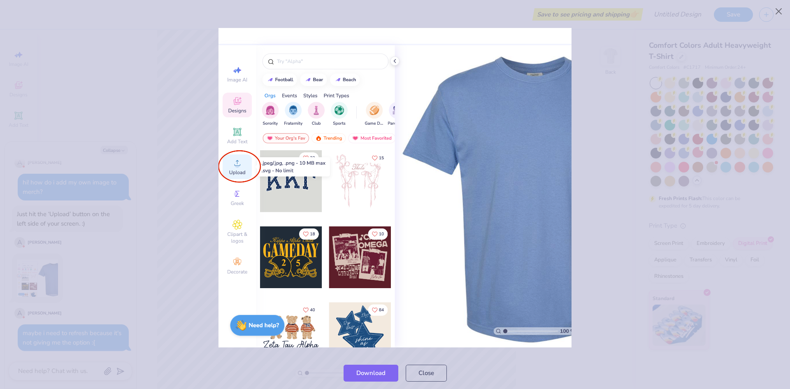
click at [126, 70] on div at bounding box center [395, 188] width 790 height 338
click at [57, 268] on div at bounding box center [395, 188] width 790 height 338
click at [50, 286] on div at bounding box center [395, 188] width 790 height 338
click at [692, 54] on div at bounding box center [395, 188] width 790 height 338
click at [431, 370] on button "Close" at bounding box center [426, 371] width 41 height 17
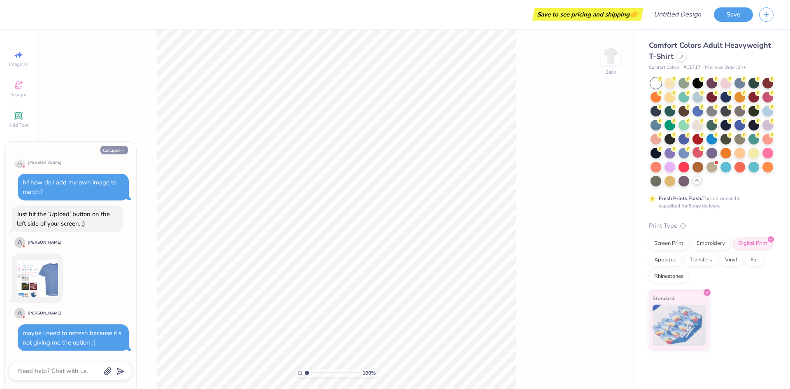
click at [119, 151] on button "Collapse" at bounding box center [114, 150] width 28 height 9
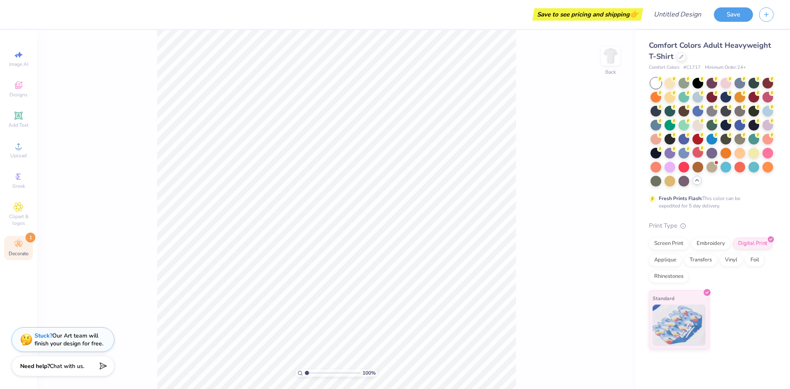
click at [71, 372] on div "Need help? Chat with us." at bounding box center [63, 366] width 103 height 21
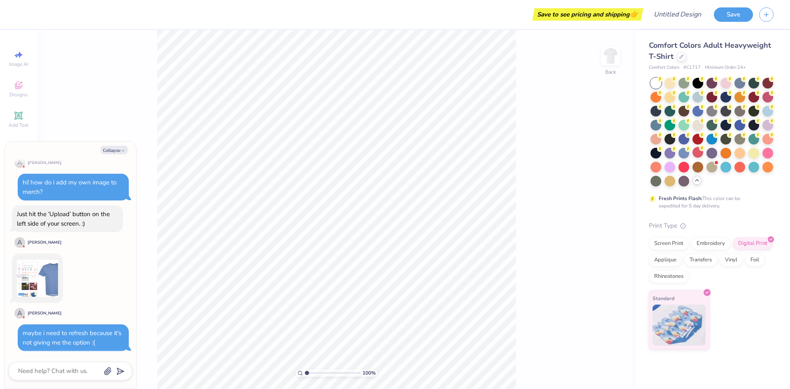
scroll to position [246, 0]
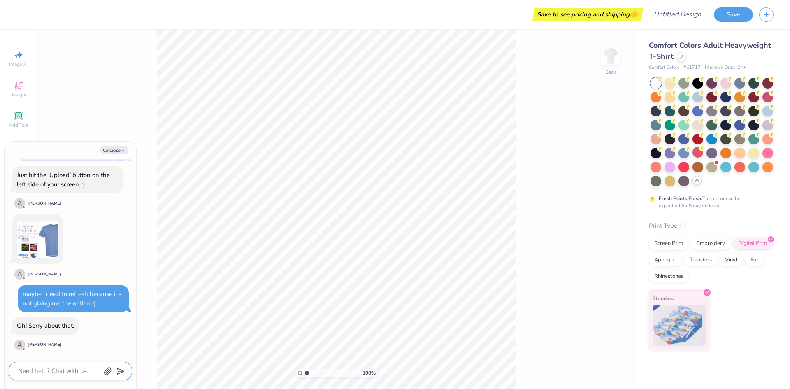
click at [79, 371] on textarea at bounding box center [59, 371] width 84 height 11
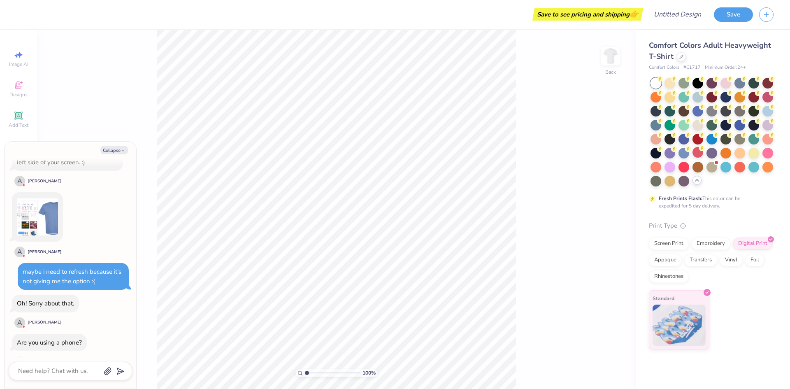
scroll to position [307, 0]
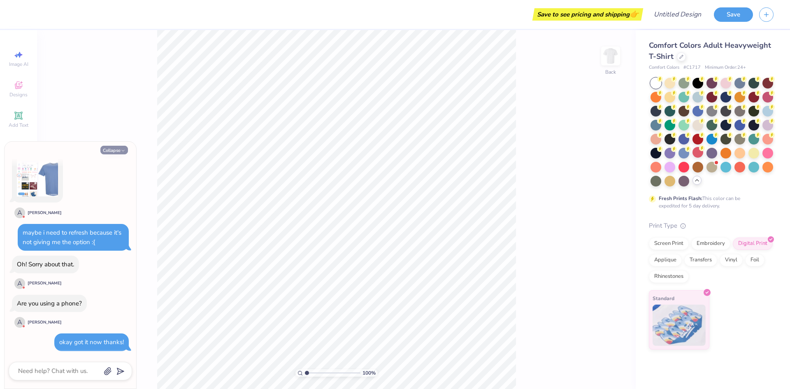
click at [110, 149] on button "Collapse" at bounding box center [114, 150] width 28 height 9
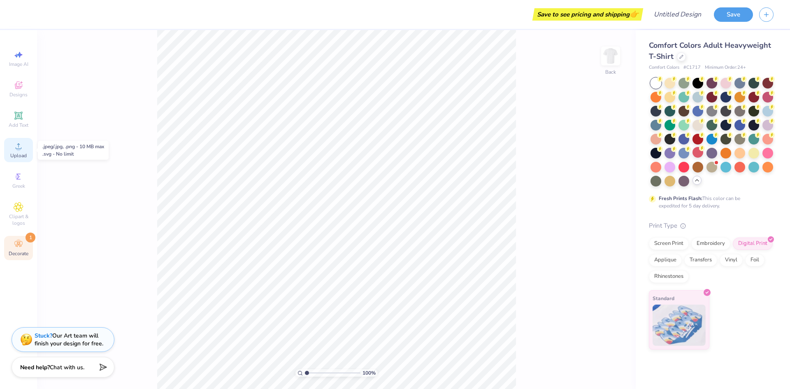
click at [16, 144] on icon at bounding box center [19, 146] width 10 height 10
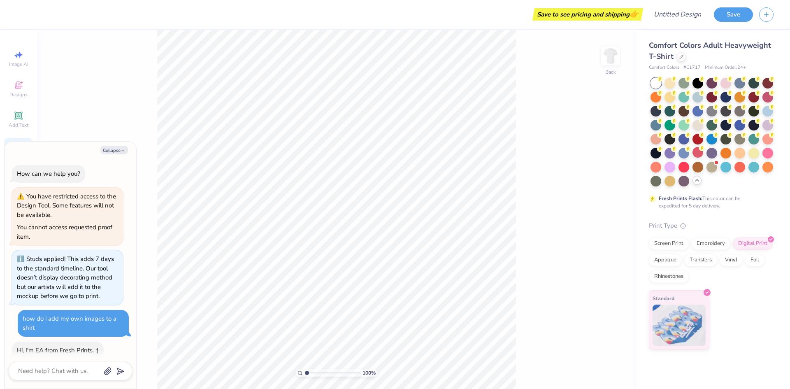
scroll to position [346, 0]
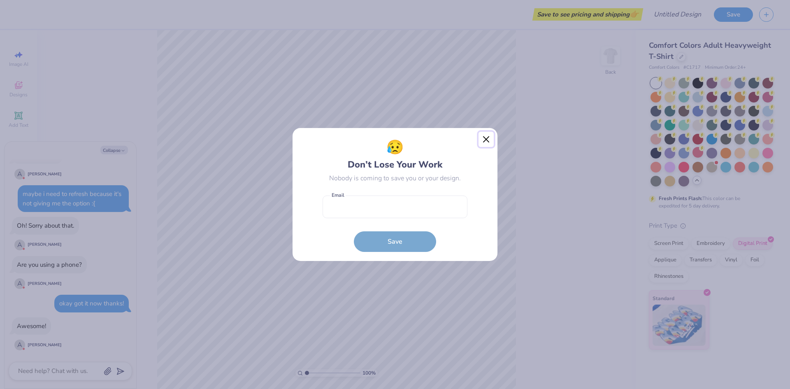
click at [486, 139] on button "Close" at bounding box center [487, 140] width 16 height 16
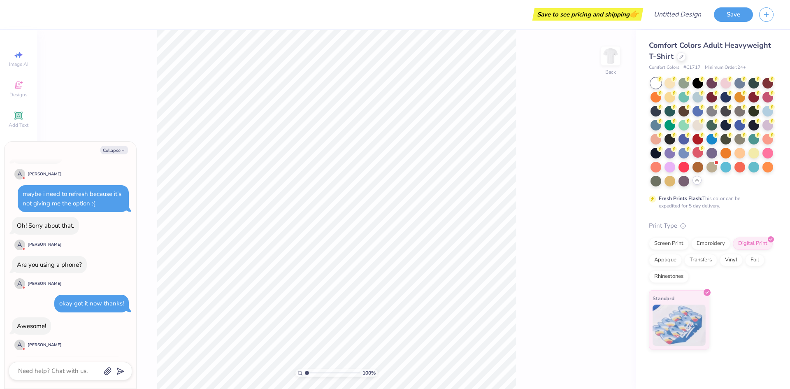
scroll to position [394, 0]
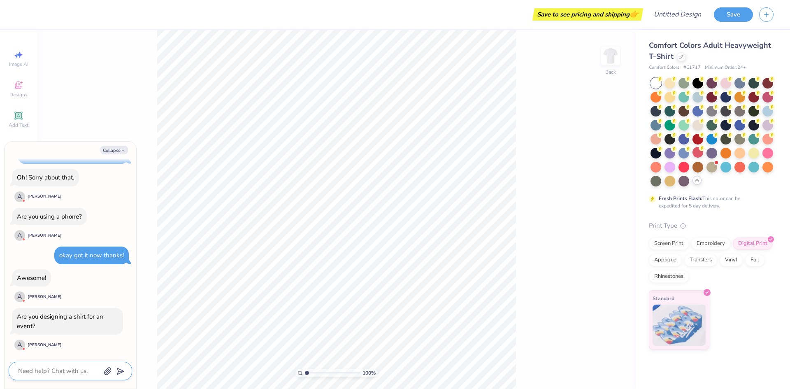
click at [65, 367] on textarea at bounding box center [59, 371] width 84 height 11
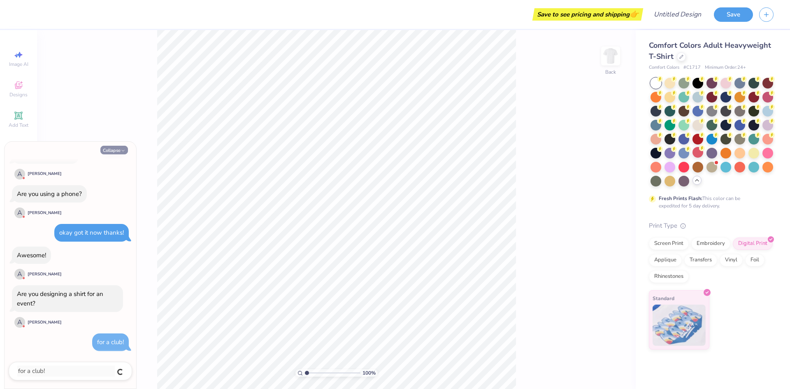
click at [113, 151] on button "Collapse" at bounding box center [114, 150] width 28 height 9
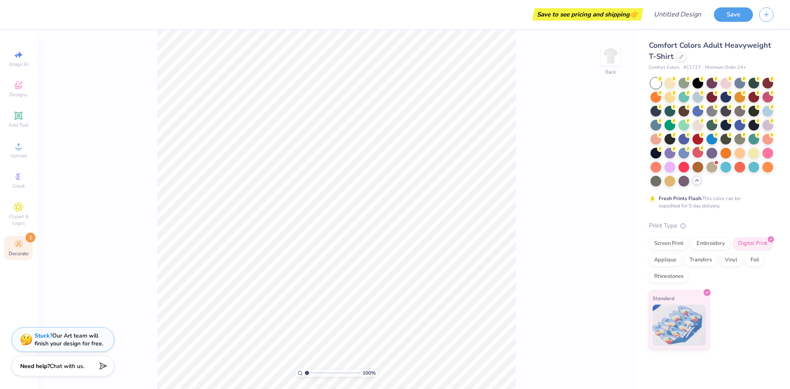
click at [64, 361] on div "Need help? Chat with us." at bounding box center [63, 366] width 103 height 21
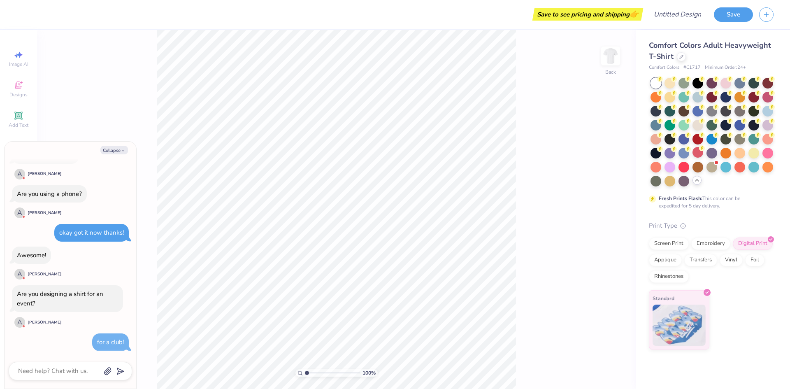
click at [110, 341] on div "for a club!" at bounding box center [110, 342] width 27 height 8
click at [115, 147] on button "Collapse" at bounding box center [114, 150] width 28 height 9
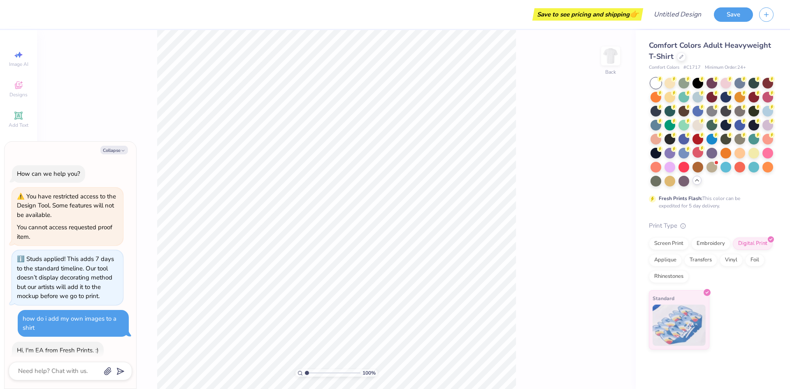
scroll to position [550, 0]
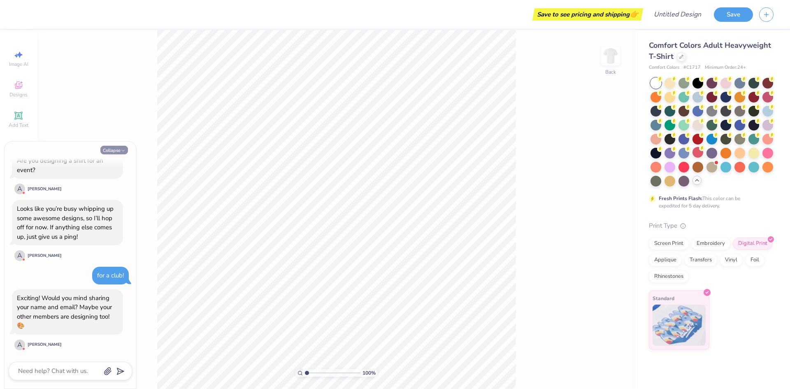
click at [106, 149] on button "Collapse" at bounding box center [114, 150] width 28 height 9
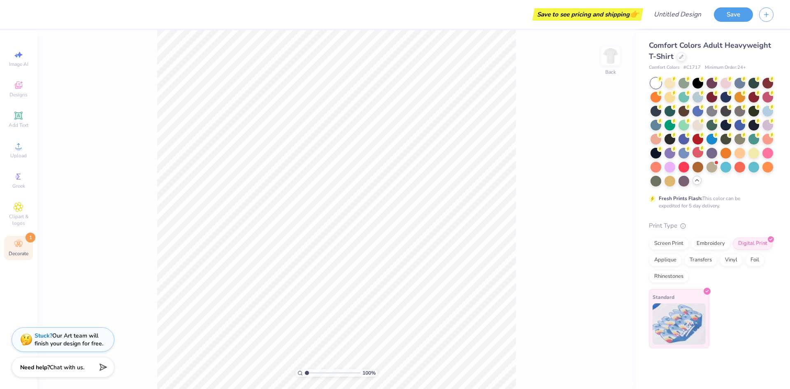
click at [706, 293] on icon at bounding box center [707, 291] width 4 height 4
click at [11, 156] on span "Upload" at bounding box center [18, 155] width 16 height 7
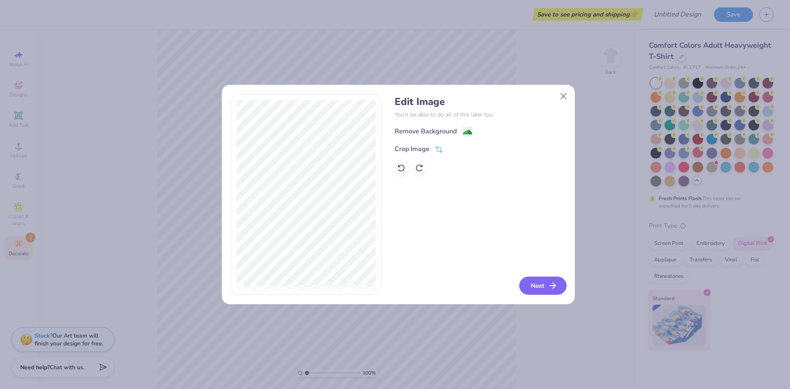
click at [536, 286] on button "Next" at bounding box center [542, 286] width 47 height 18
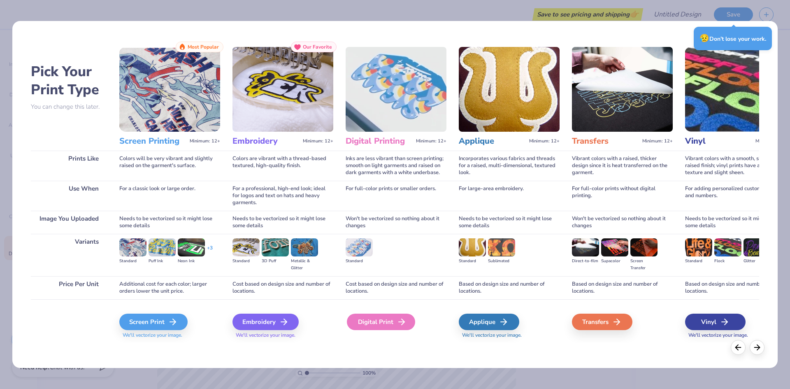
click at [375, 326] on div "Digital Print" at bounding box center [381, 322] width 68 height 16
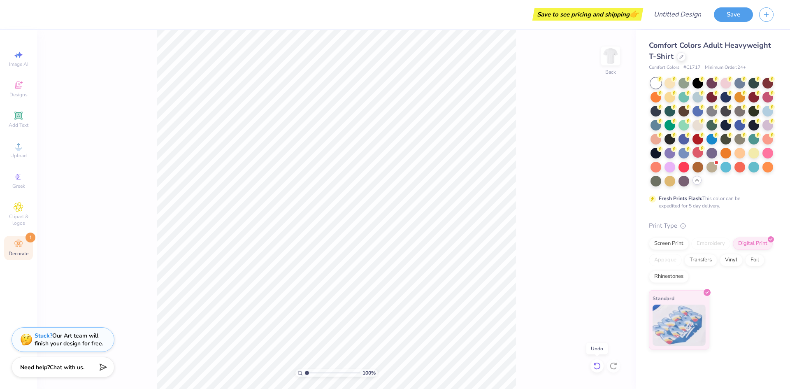
click at [599, 366] on icon at bounding box center [597, 366] width 8 height 8
click at [617, 366] on icon at bounding box center [614, 366] width 8 height 8
click at [617, 70] on img at bounding box center [610, 56] width 33 height 33
click at [18, 155] on span "Upload" at bounding box center [18, 155] width 16 height 7
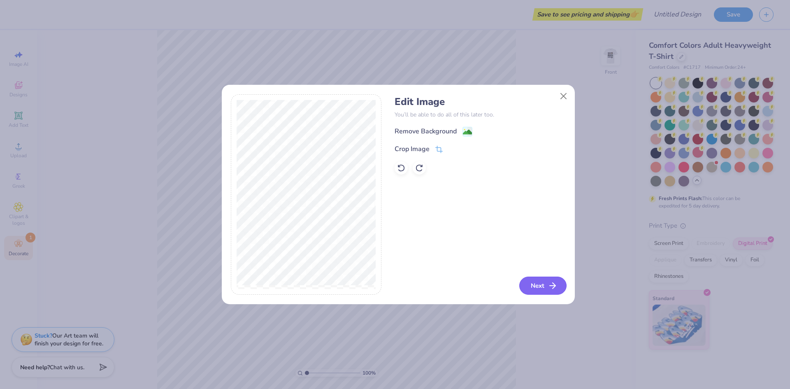
click at [552, 288] on icon "button" at bounding box center [553, 286] width 10 height 10
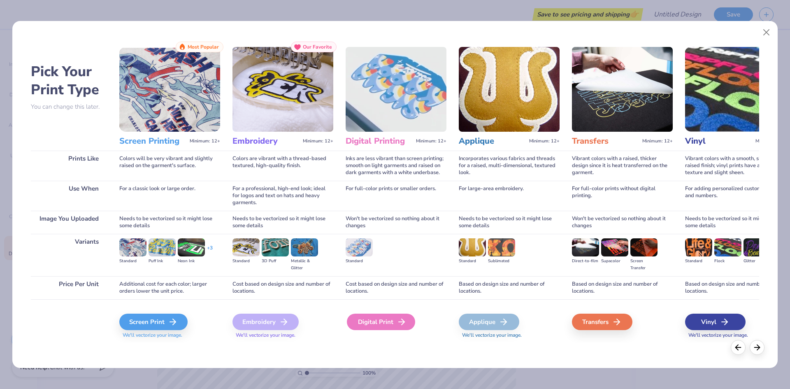
click at [380, 324] on div "Digital Print" at bounding box center [381, 322] width 68 height 16
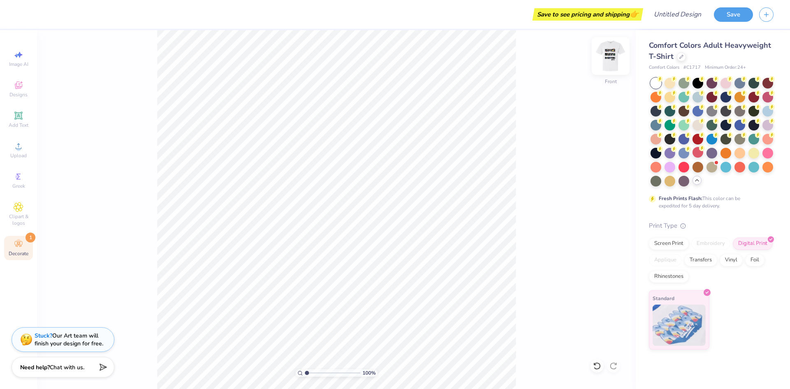
click at [613, 56] on img at bounding box center [610, 56] width 33 height 33
click at [613, 63] on img at bounding box center [610, 56] width 33 height 33
click at [613, 64] on img at bounding box center [611, 56] width 16 height 16
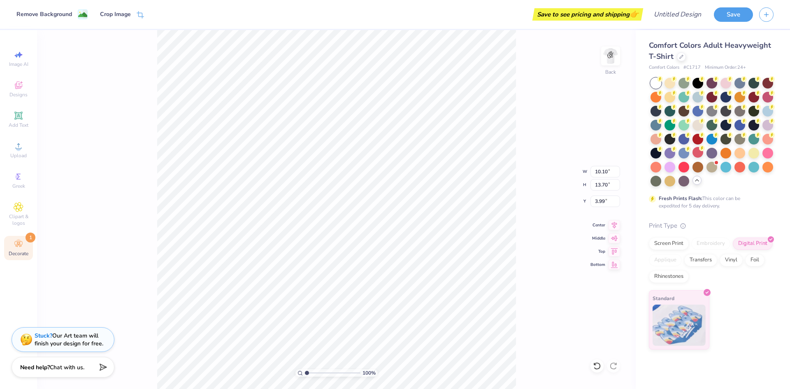
click at [538, 193] on div "100 % Back W 10.10 10.10 " H 13.70 13.70 " Y 3.99 3.99 " Center Middle Top Bott…" at bounding box center [336, 209] width 599 height 359
click at [615, 61] on img at bounding box center [610, 56] width 33 height 33
click at [608, 65] on img at bounding box center [610, 56] width 33 height 33
click at [18, 241] on circle at bounding box center [18, 241] width 5 height 5
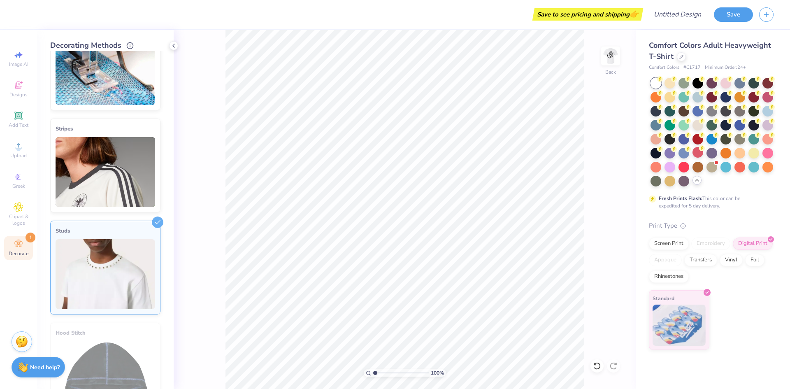
scroll to position [0, 0]
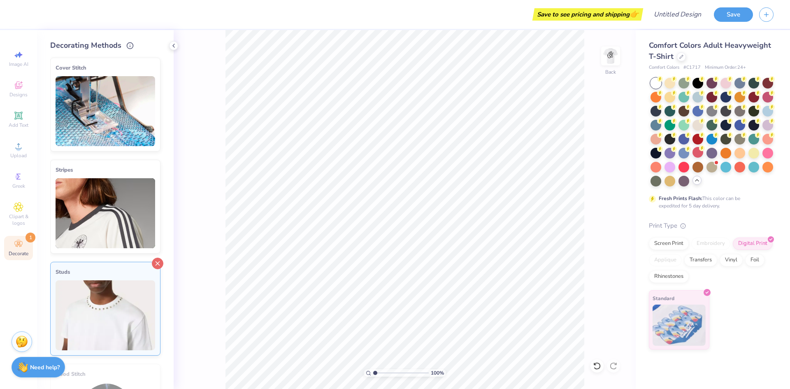
click at [152, 261] on icon at bounding box center [158, 264] width 12 height 12
click at [96, 126] on img at bounding box center [106, 111] width 100 height 70
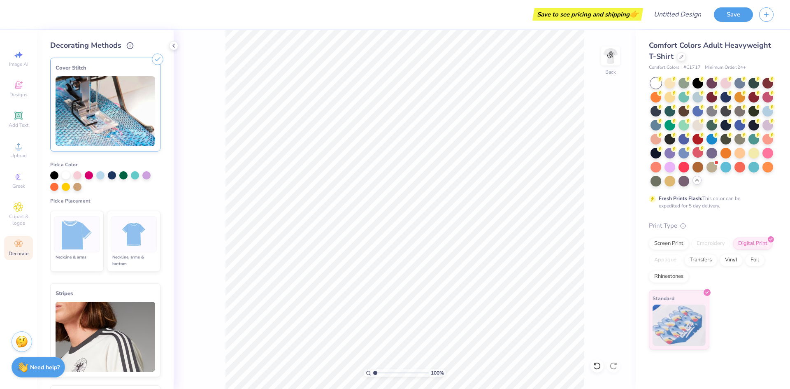
click at [152, 57] on icon at bounding box center [158, 60] width 12 height 12
click at [103, 122] on img at bounding box center [106, 111] width 100 height 70
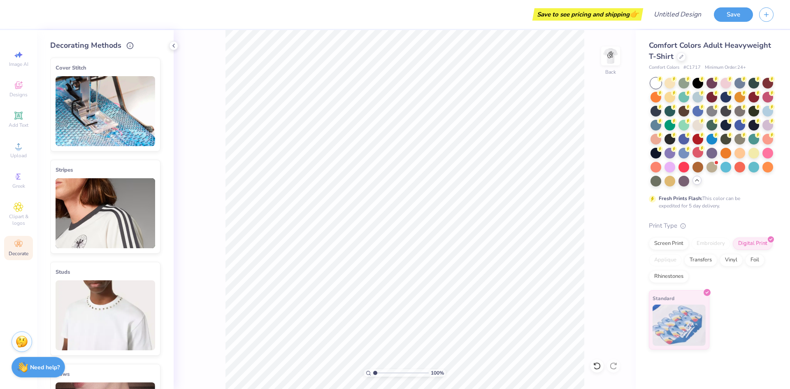
click at [154, 59] on icon at bounding box center [158, 61] width 12 height 12
click at [122, 119] on img at bounding box center [106, 111] width 100 height 70
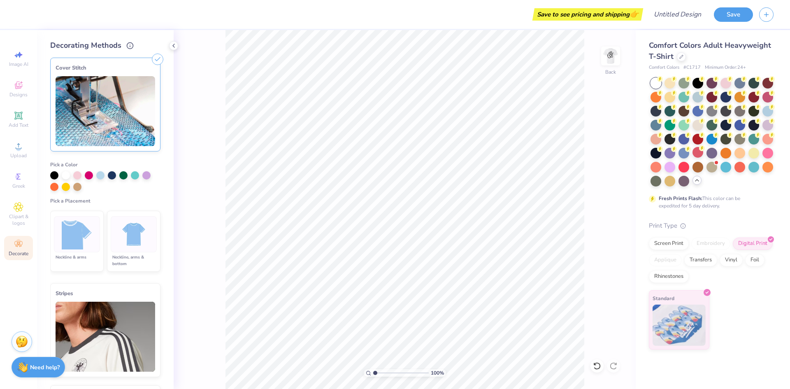
click at [144, 59] on div "Cover Stitch" at bounding box center [105, 105] width 110 height 94
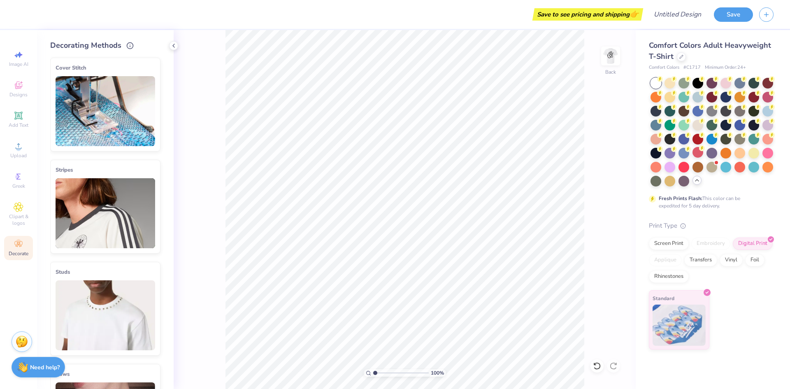
click at [152, 56] on icon at bounding box center [158, 61] width 12 height 12
click at [152, 59] on icon at bounding box center [158, 61] width 12 height 12
click at [121, 194] on img at bounding box center [106, 213] width 100 height 70
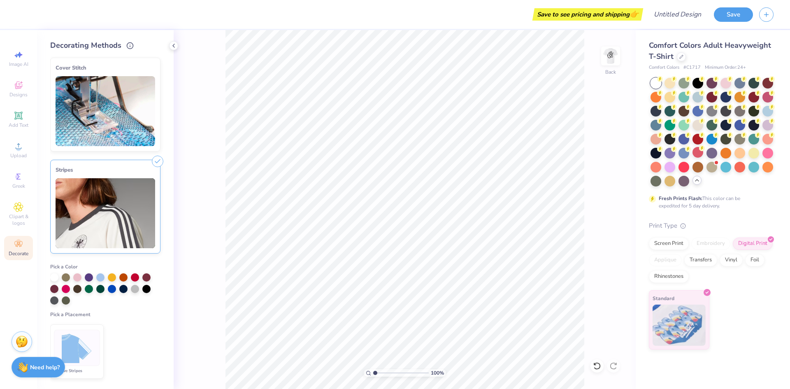
click at [152, 164] on div at bounding box center [158, 162] width 12 height 12
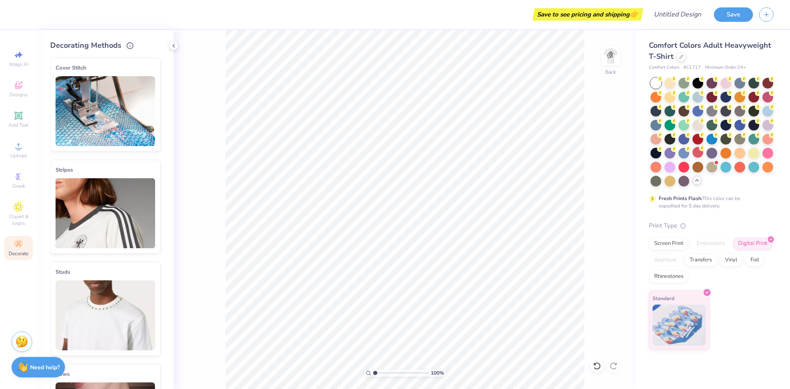
click at [119, 230] on img at bounding box center [106, 213] width 100 height 70
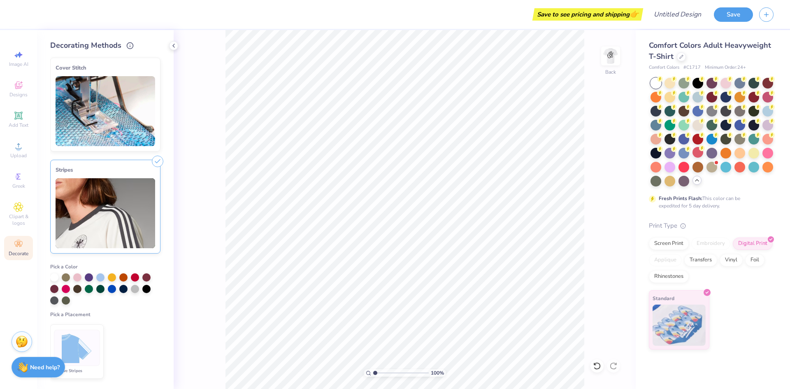
click at [119, 230] on img at bounding box center [106, 213] width 100 height 70
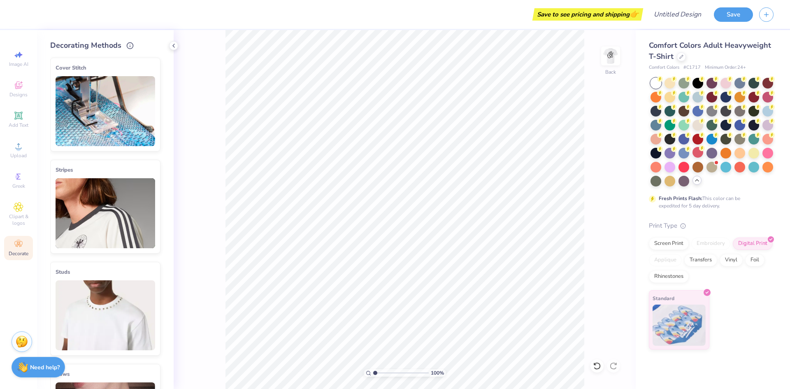
click at [222, 175] on div "100 % Back" at bounding box center [405, 209] width 462 height 359
click at [169, 43] on div "Decorating Methods Cover Stitch Pick a Color Pick a Placement Neckline & arms N…" at bounding box center [105, 209] width 137 height 359
click at [217, 128] on div "100 % Back" at bounding box center [405, 209] width 462 height 359
click at [619, 58] on img at bounding box center [610, 56] width 33 height 33
click at [619, 58] on img at bounding box center [611, 56] width 16 height 16
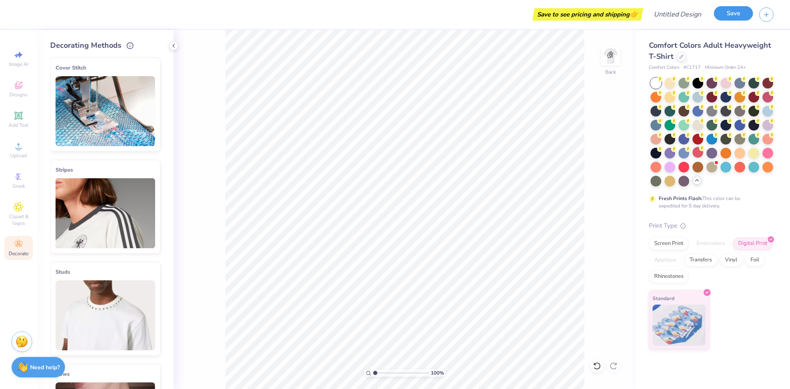
click at [735, 20] on button "Save" at bounding box center [733, 13] width 39 height 14
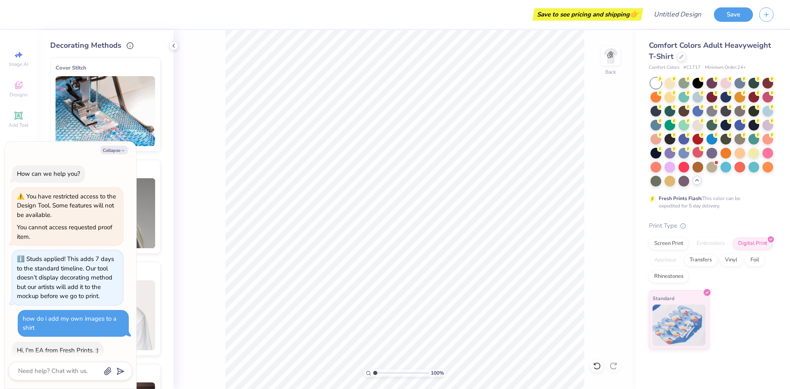
scroll to position [572, 0]
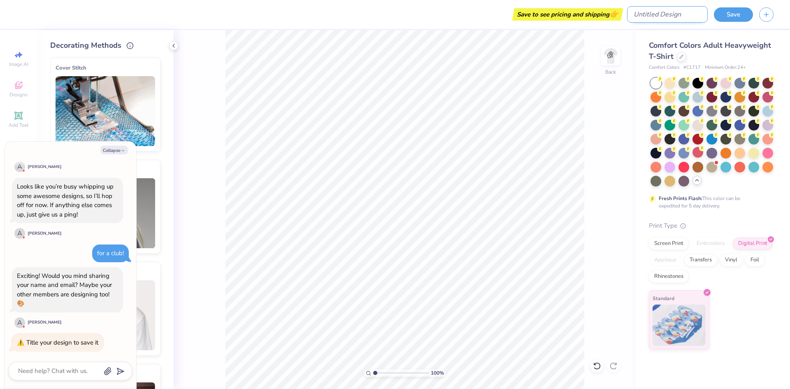
click at [659, 14] on input "Design Title" at bounding box center [667, 14] width 81 height 16
click at [730, 13] on button "Save" at bounding box center [733, 13] width 39 height 14
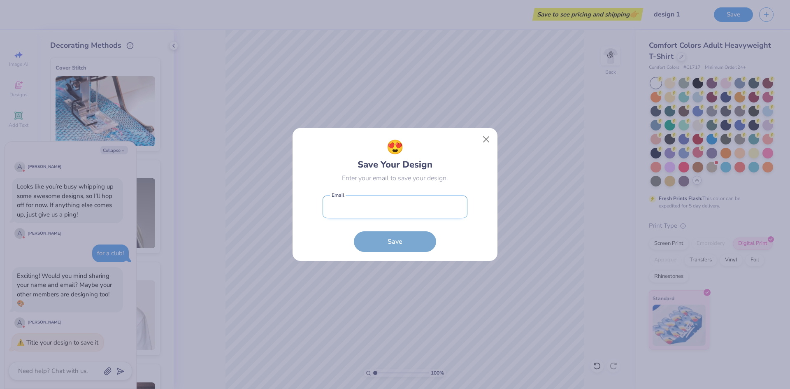
click at [389, 198] on input "email" at bounding box center [395, 207] width 145 height 23
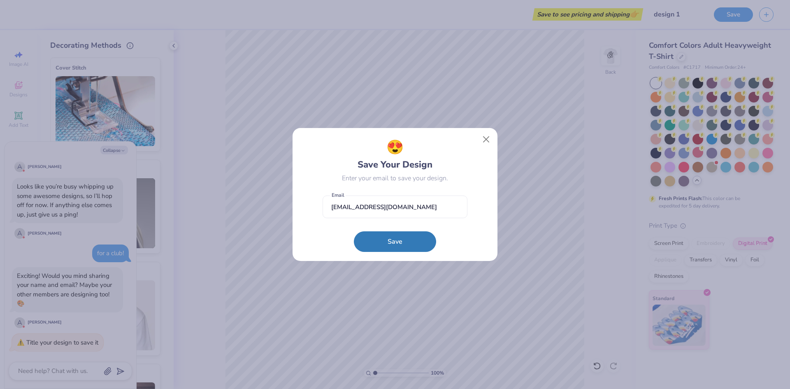
click at [392, 241] on button "Save" at bounding box center [395, 241] width 82 height 21
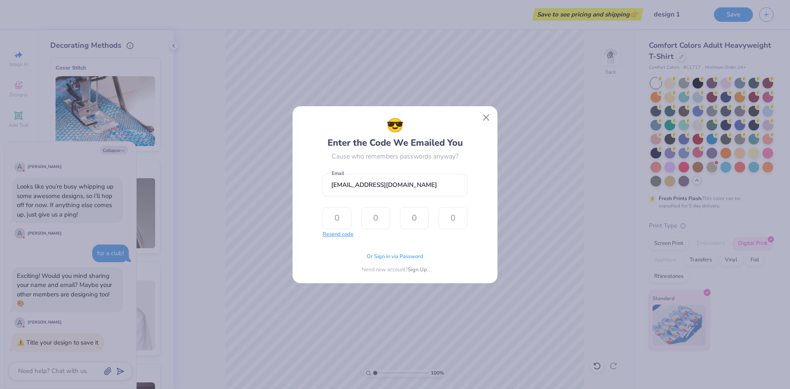
click at [337, 232] on button "Resend code" at bounding box center [338, 235] width 31 height 8
click at [348, 221] on input "text" at bounding box center [337, 218] width 29 height 22
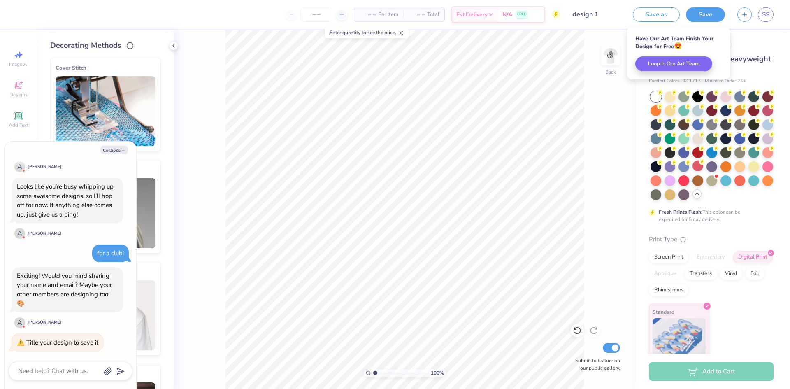
click at [669, 19] on button "Save as" at bounding box center [656, 14] width 47 height 14
